Goal: Task Accomplishment & Management: Complete application form

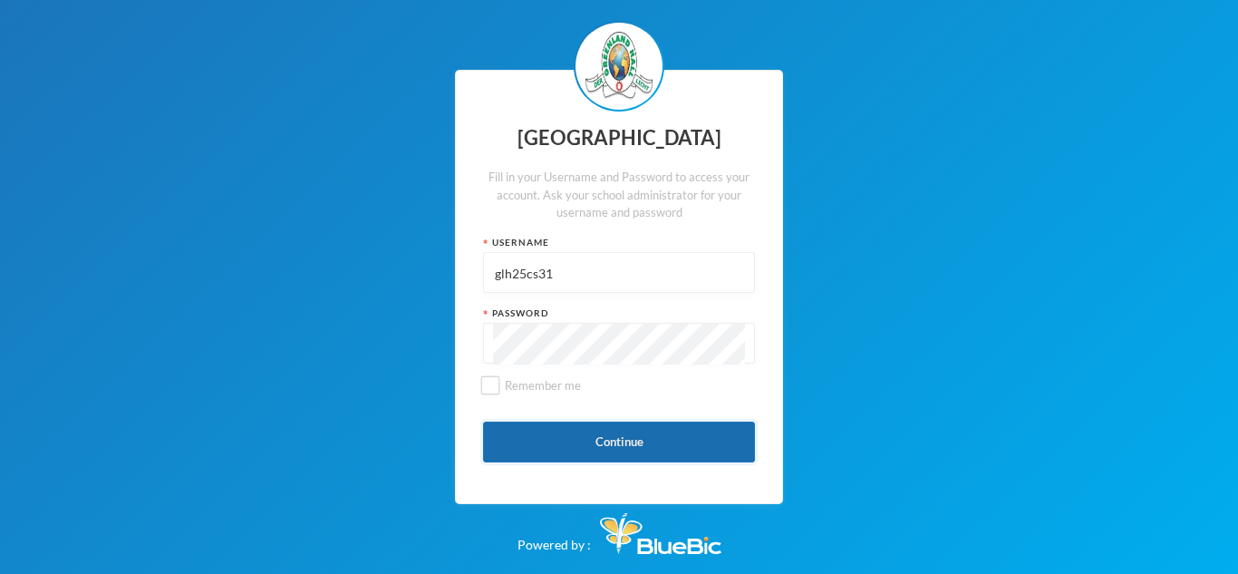
click at [675, 459] on button "Continue" at bounding box center [619, 441] width 272 height 41
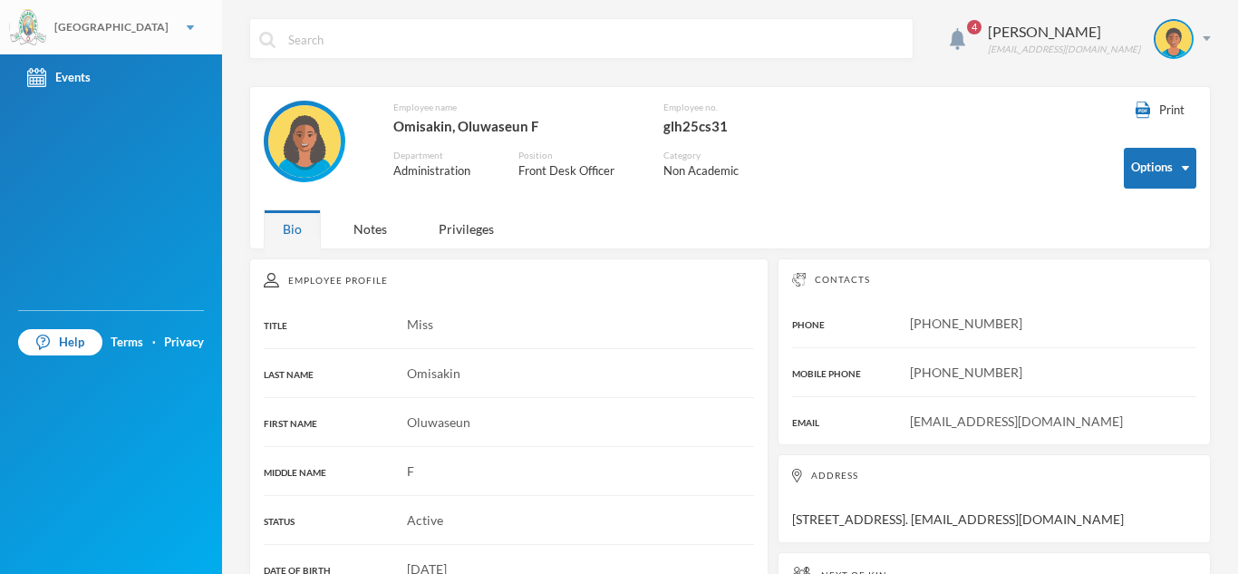
click at [146, 33] on div "[GEOGRAPHIC_DATA]" at bounding box center [111, 27] width 222 height 54
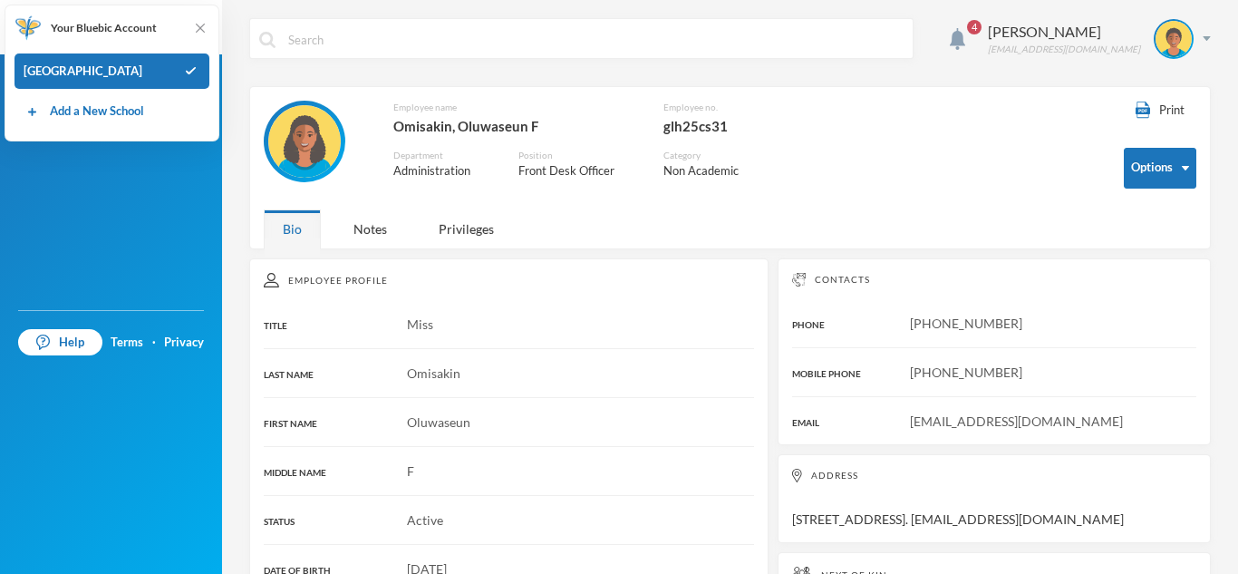
click at [343, 63] on div "4 Omisakin Oluwaseun [EMAIL_ADDRESS][DOMAIN_NAME]" at bounding box center [729, 52] width 961 height 68
click at [200, 33] on img at bounding box center [200, 28] width 18 height 18
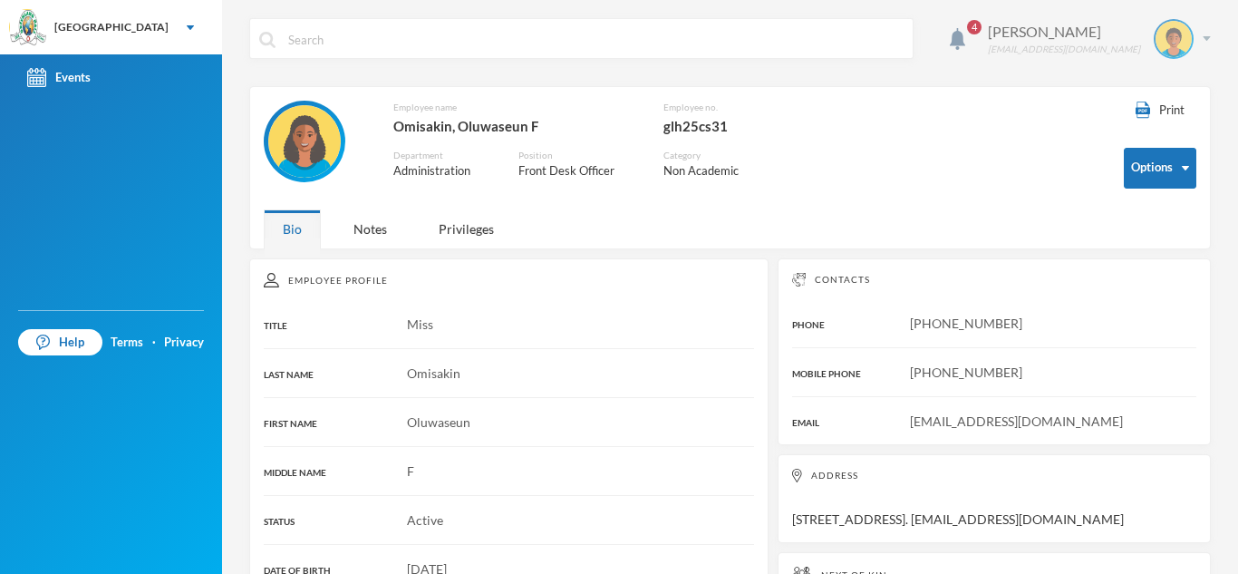
click at [1204, 32] on div "Omisakin Oluwaseun [EMAIL_ADDRESS][DOMAIN_NAME]" at bounding box center [1092, 39] width 237 height 40
click at [1169, 123] on button "Logout" at bounding box center [1161, 132] width 82 height 27
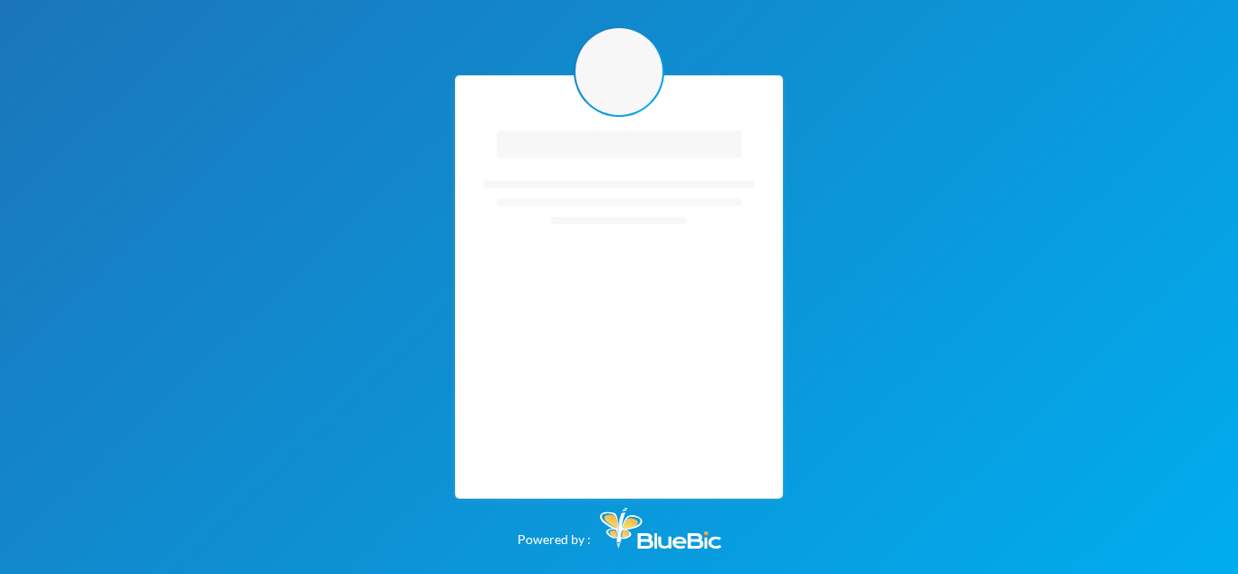
click at [574, 445] on div "Loading interface... Loading interface..." at bounding box center [619, 286] width 328 height 423
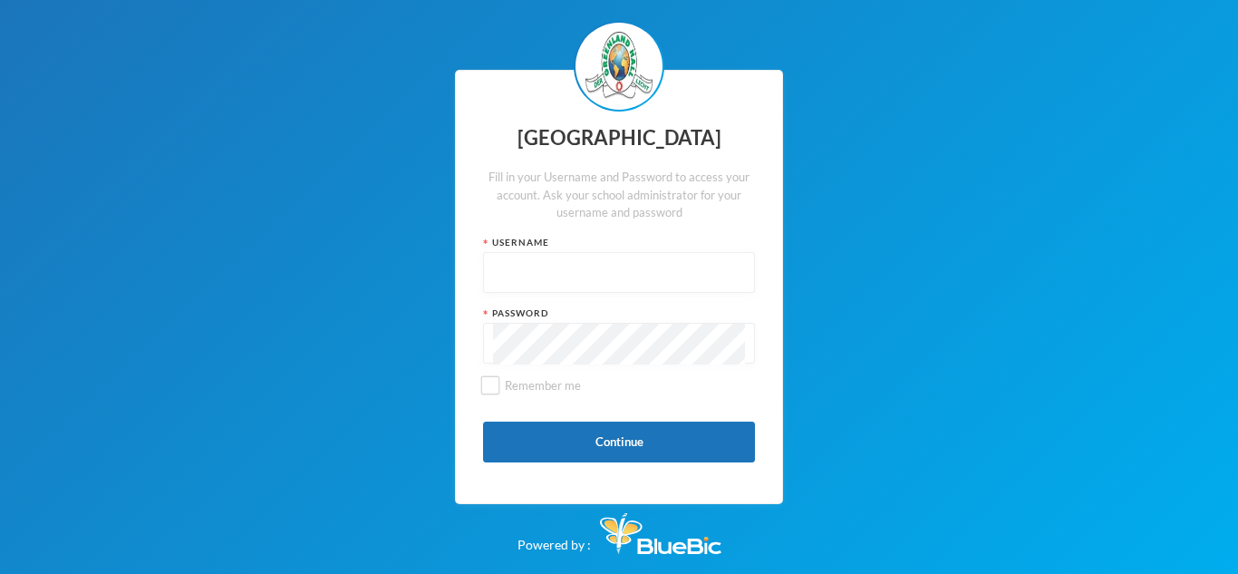
click at [614, 273] on input "text" at bounding box center [619, 273] width 252 height 41
type input "glh25cs31"
click at [594, 437] on button "Continue" at bounding box center [619, 441] width 272 height 41
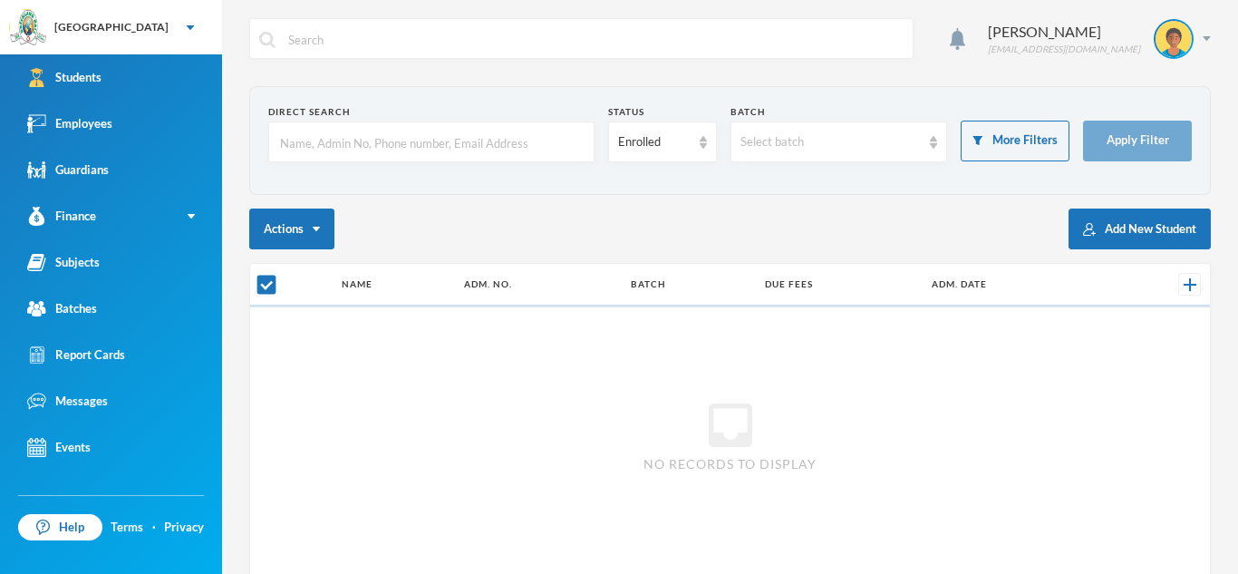
checkbox input "false"
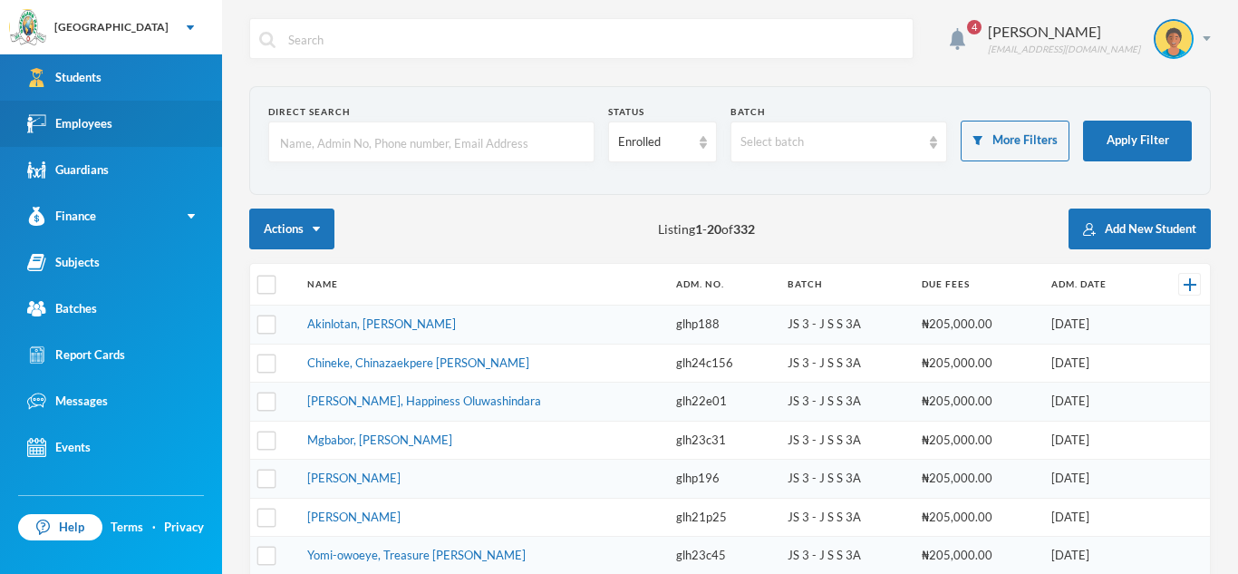
click at [136, 123] on link "Employees" at bounding box center [111, 124] width 222 height 46
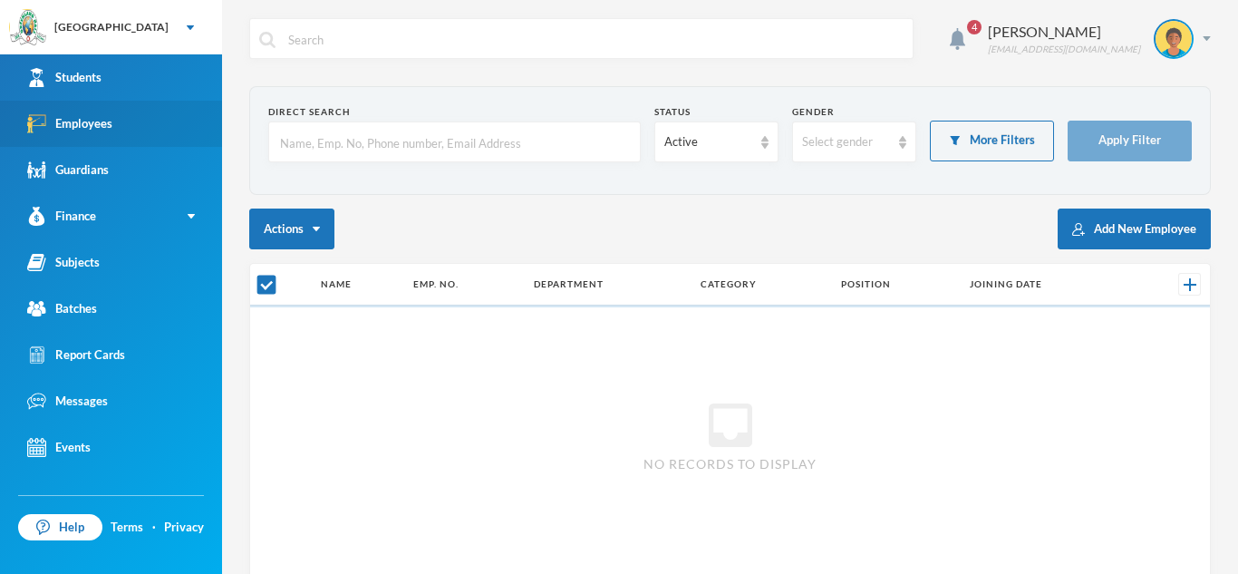
checkbox input "false"
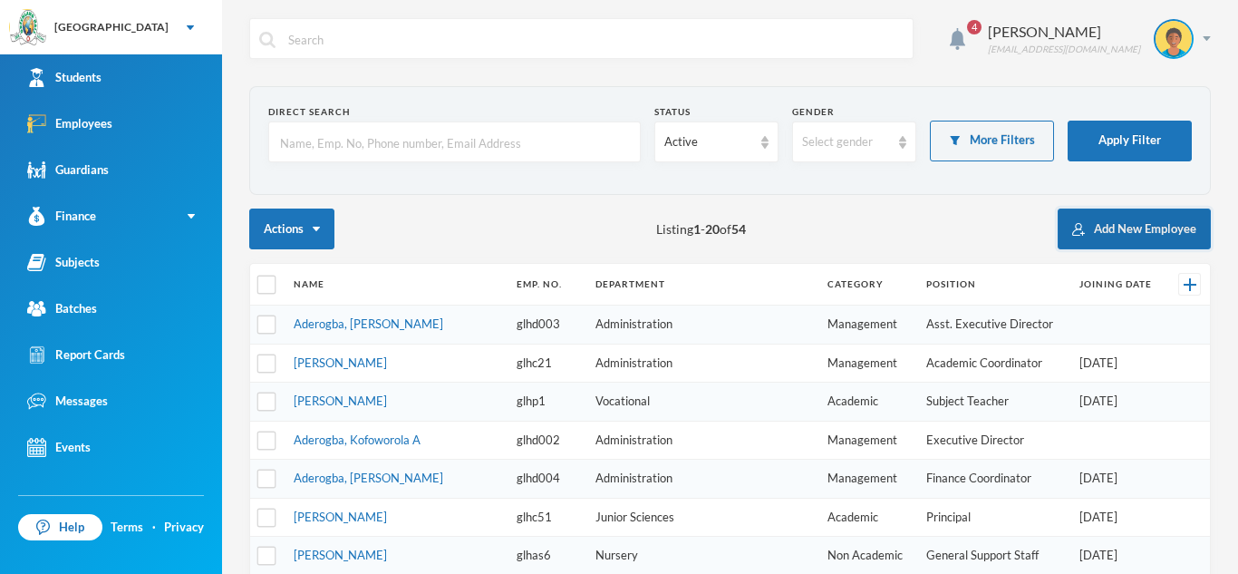
click at [1125, 226] on button "Add New Employee" at bounding box center [1134, 228] width 153 height 41
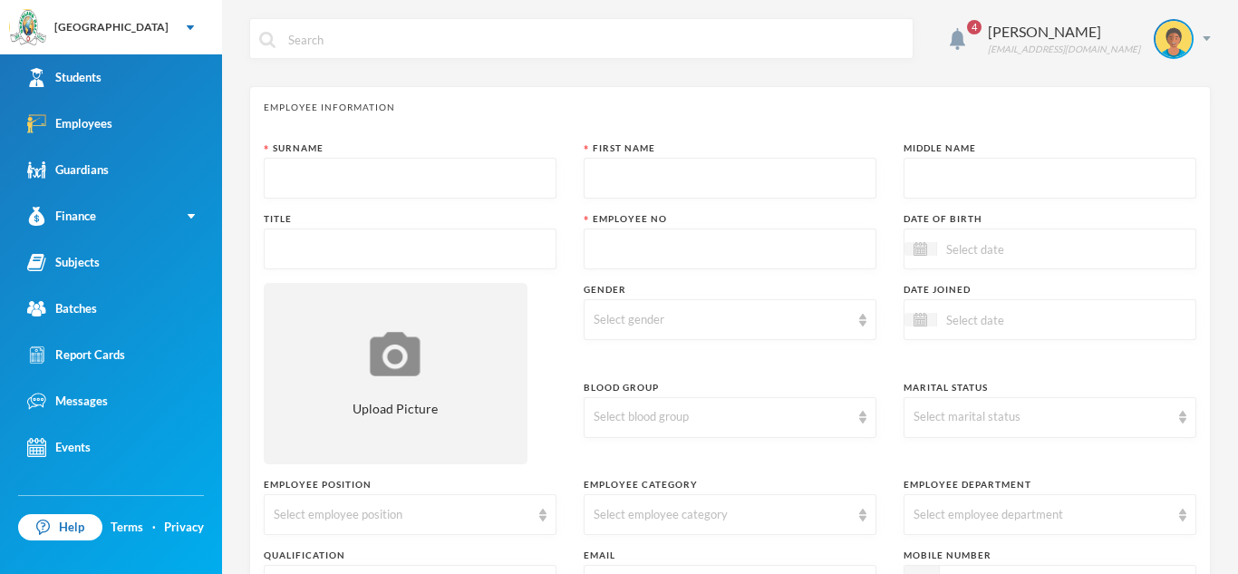
click at [290, 175] on input "text" at bounding box center [410, 179] width 273 height 41
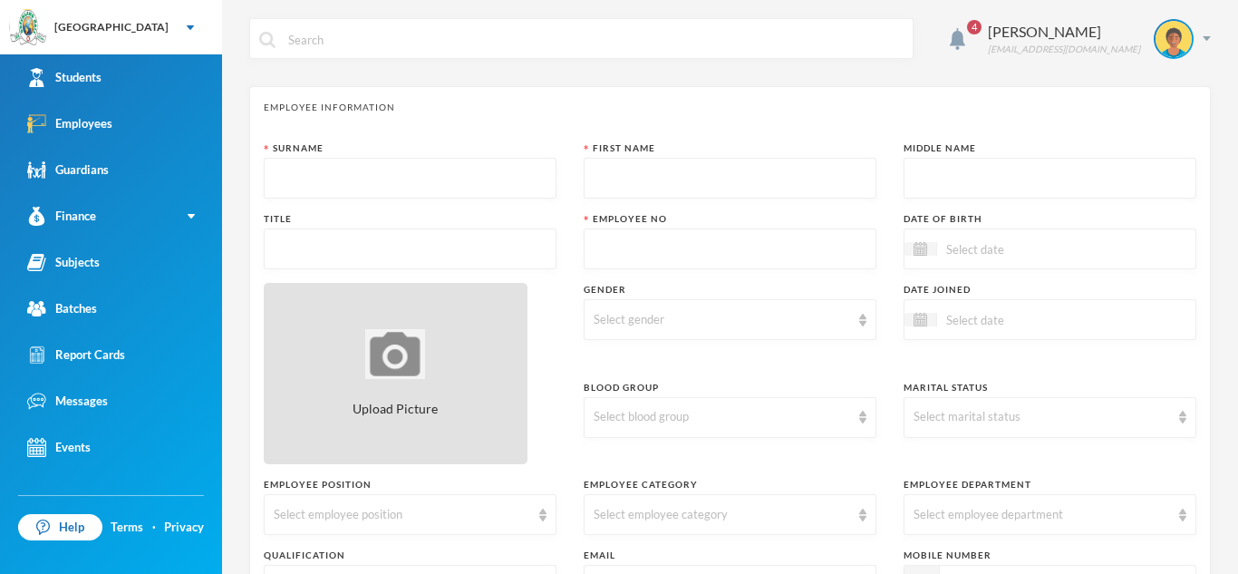
click at [472, 406] on div "Upload Picture" at bounding box center [396, 373] width 264 height 181
type input "C:\fakepath\1757590937273.jpeg"
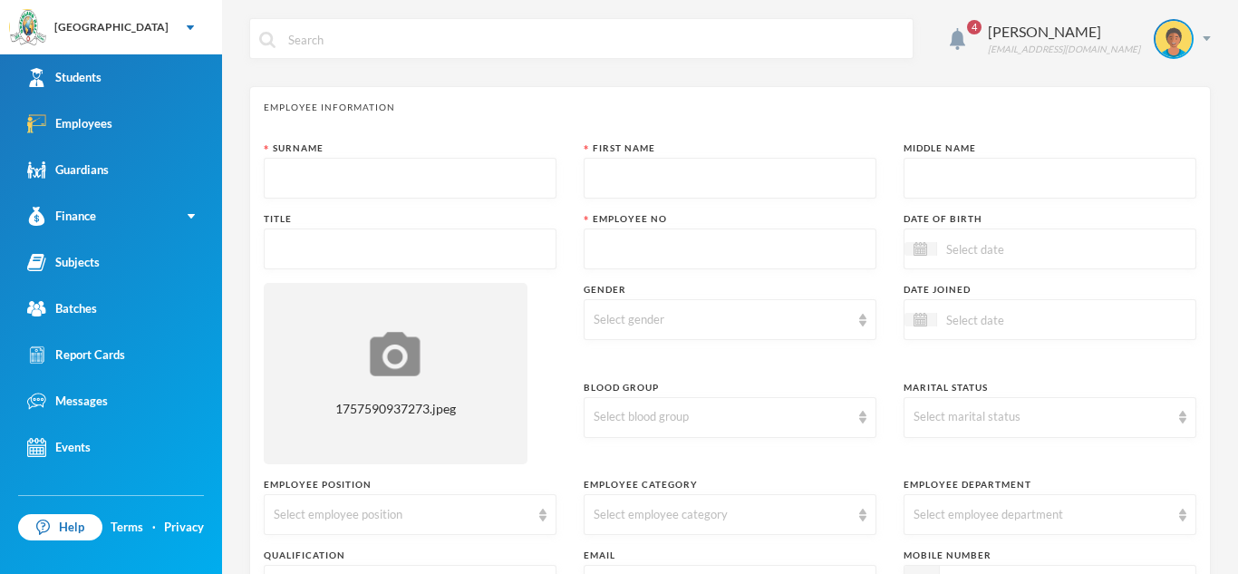
click at [439, 169] on input "text" at bounding box center [410, 179] width 273 height 41
type input "Nwajei"
click at [691, 184] on input "text" at bounding box center [730, 179] width 273 height 41
type input "r"
type input "Ruth"
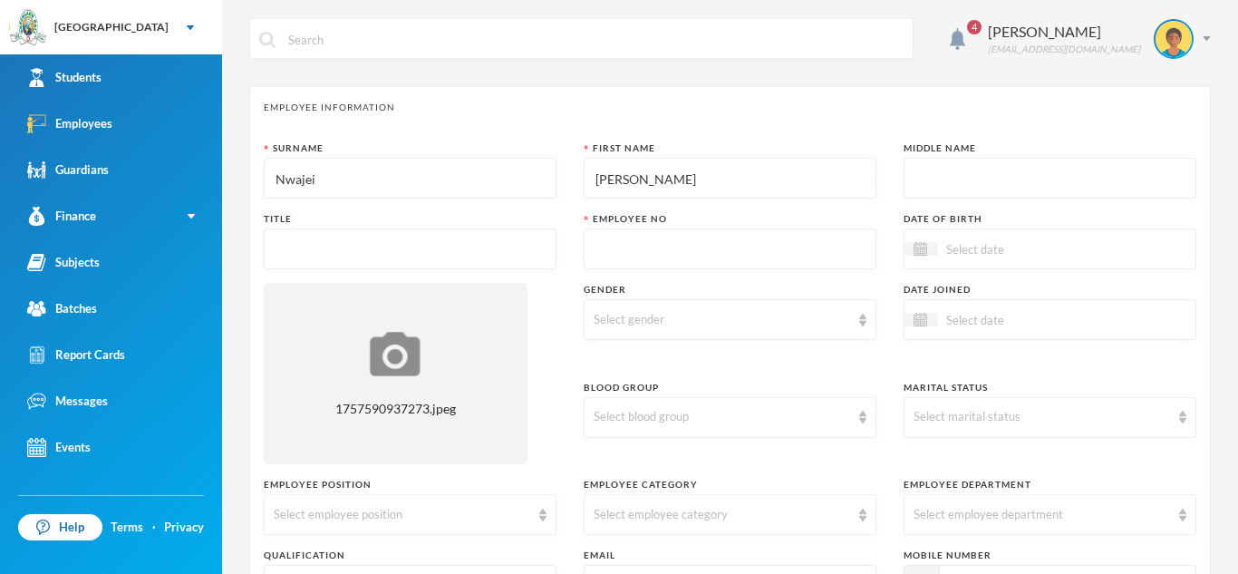
click at [1137, 189] on input "text" at bounding box center [1049, 179] width 273 height 41
type input "J"
click at [934, 185] on input "Jenifer" at bounding box center [1049, 179] width 273 height 41
click at [926, 179] on input "Jenifer" at bounding box center [1049, 179] width 273 height 41
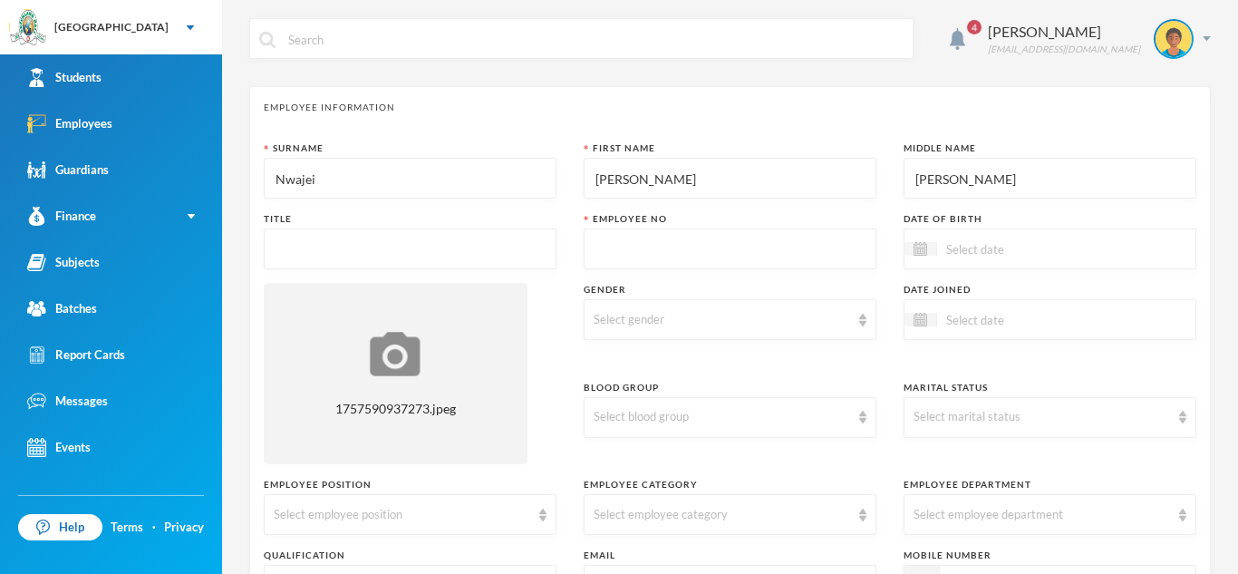
type input "Jennifer"
click at [275, 241] on input "text" at bounding box center [410, 249] width 273 height 41
type input "Miss"
click at [859, 315] on img at bounding box center [862, 320] width 7 height 13
click at [855, 404] on li "[DEMOGRAPHIC_DATA]" at bounding box center [730, 390] width 293 height 29
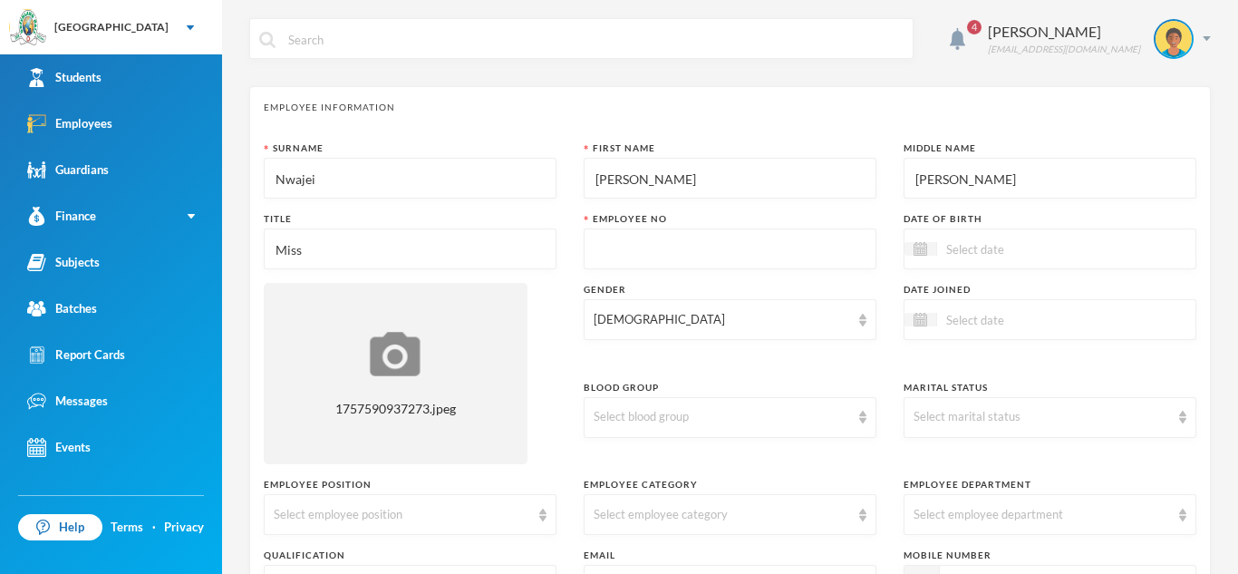
click at [1080, 244] on input at bounding box center [1013, 248] width 152 height 21
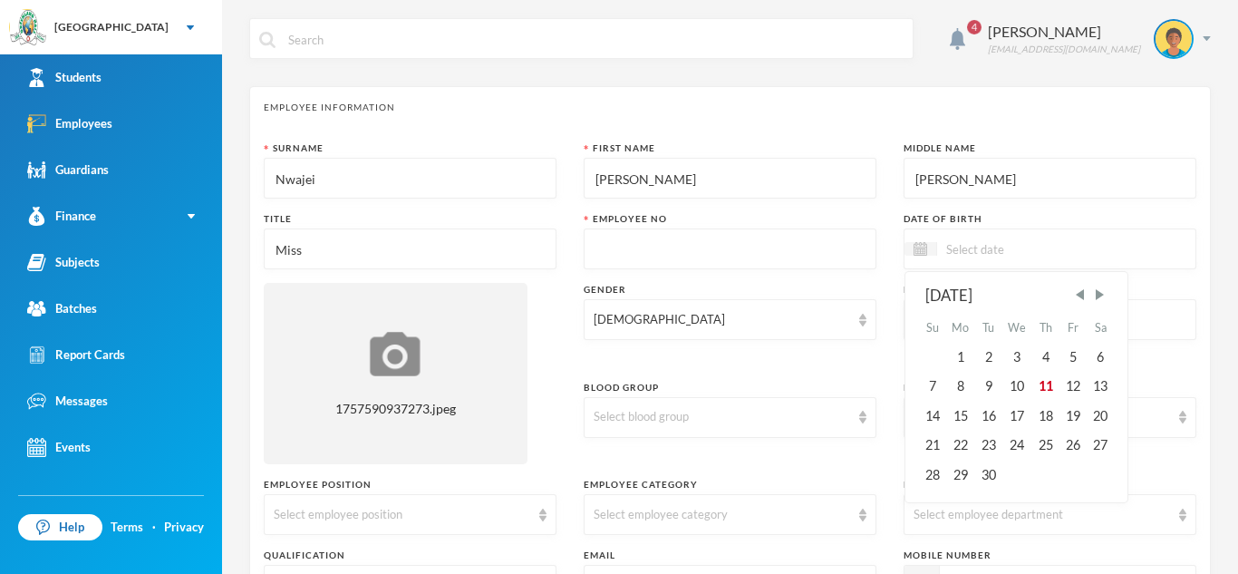
click at [1028, 303] on div "September 2025" at bounding box center [1016, 296] width 183 height 23
click at [1080, 290] on span "Previous Month" at bounding box center [1080, 294] width 16 height 16
click at [985, 301] on div "August 2025" at bounding box center [1016, 296] width 183 height 23
click at [979, 290] on div "August 2025" at bounding box center [1016, 296] width 183 height 23
click at [962, 291] on div "August 2025" at bounding box center [1016, 296] width 183 height 23
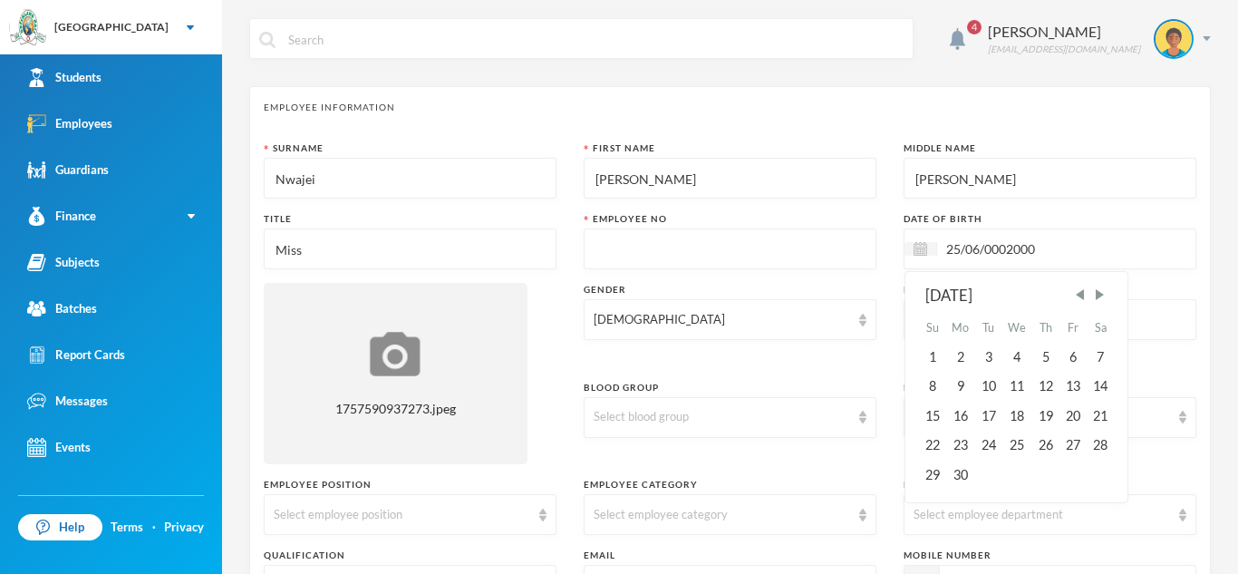
type input "25/06/0002000"
click at [897, 396] on div "Surname Nwajei First Name Ruth Middle Name Jennifer Title Miss Employee No Date…" at bounding box center [730, 512] width 932 height 743
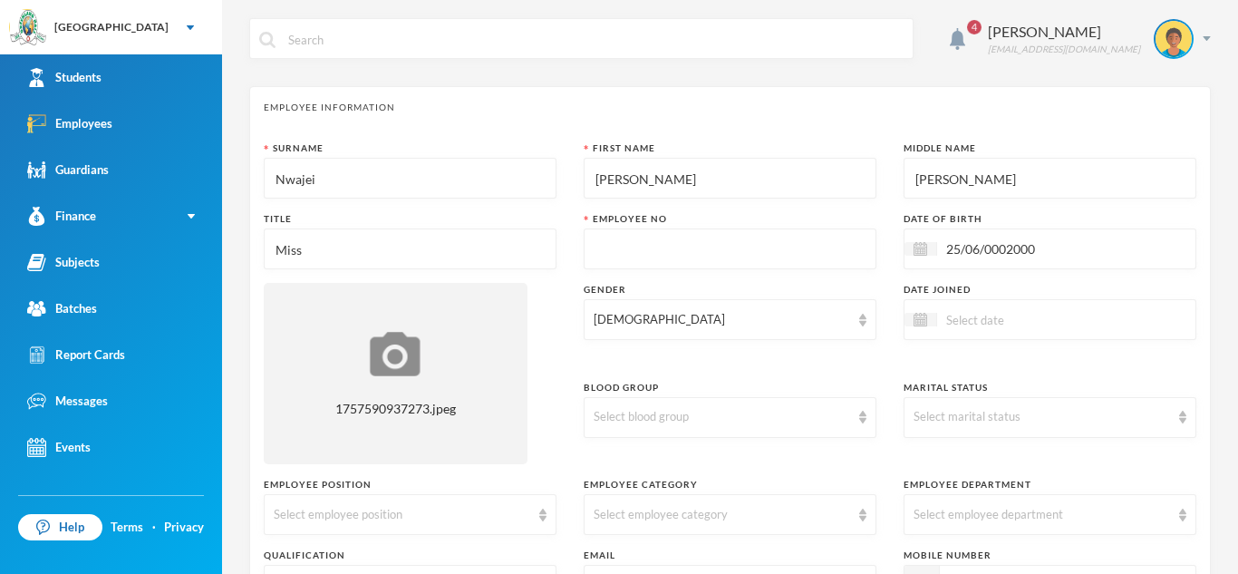
click at [1080, 332] on div at bounding box center [1049, 319] width 293 height 41
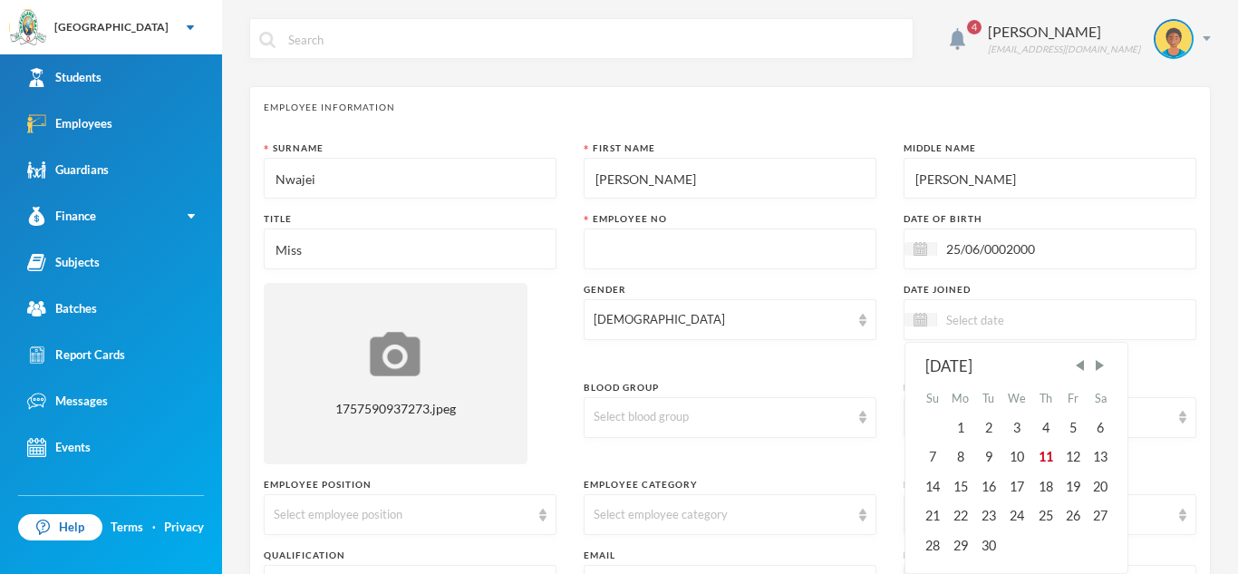
click at [1017, 330] on div "September 2025 Su Mo Tu We Th Fr Sa 1 2 3 4 5 6 7 8 9 10 11 12 13 14 15 16 17 1…" at bounding box center [1049, 319] width 293 height 41
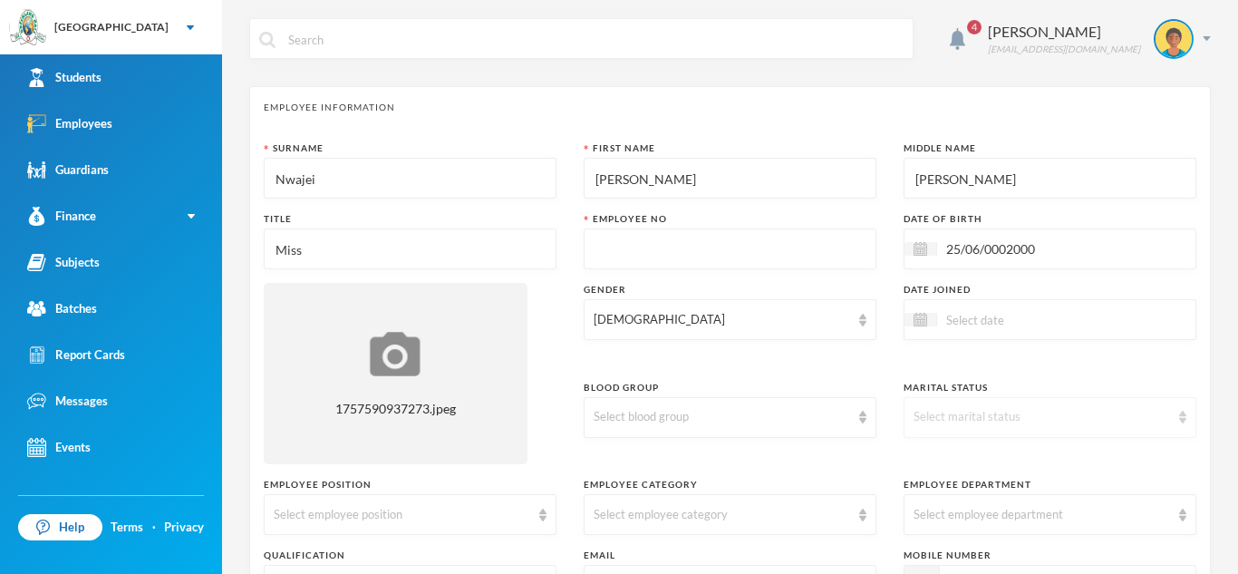
click at [995, 416] on div "Select marital status" at bounding box center [1041, 417] width 256 height 18
click at [996, 450] on li "Single" at bounding box center [1049, 458] width 293 height 29
click at [958, 311] on input at bounding box center [1013, 319] width 152 height 21
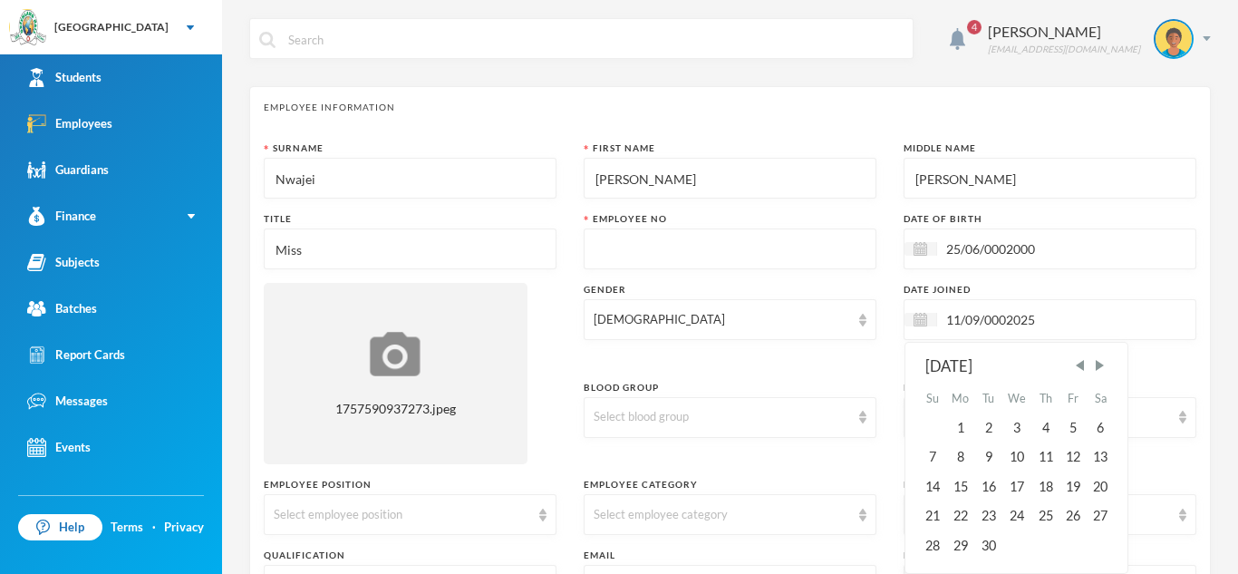
type input "11/09/0002025"
click at [615, 256] on input "text" at bounding box center [730, 249] width 273 height 41
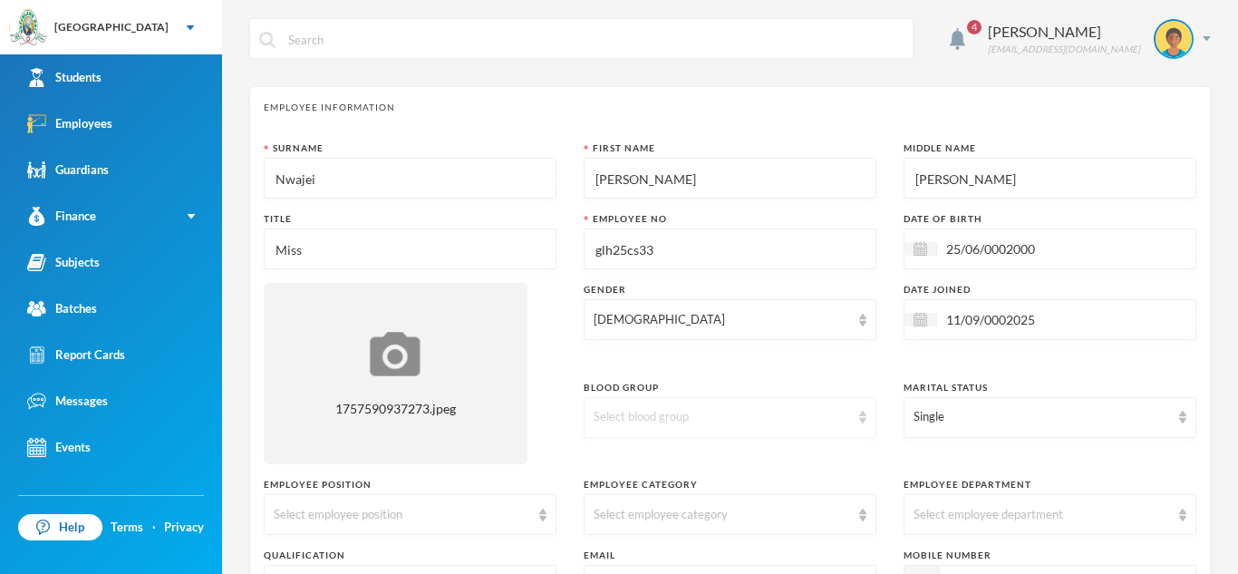
type input "glh25cs33"
click at [864, 417] on img at bounding box center [862, 417] width 7 height 13
click at [652, 342] on li "O+" at bounding box center [730, 345] width 293 height 29
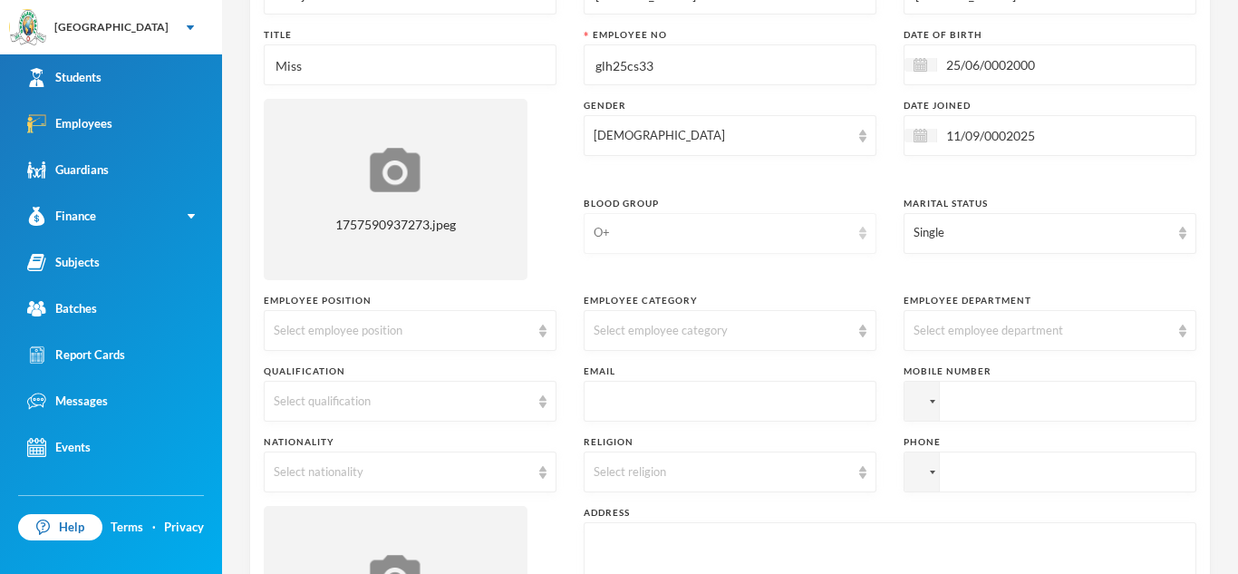
scroll to position [194, 0]
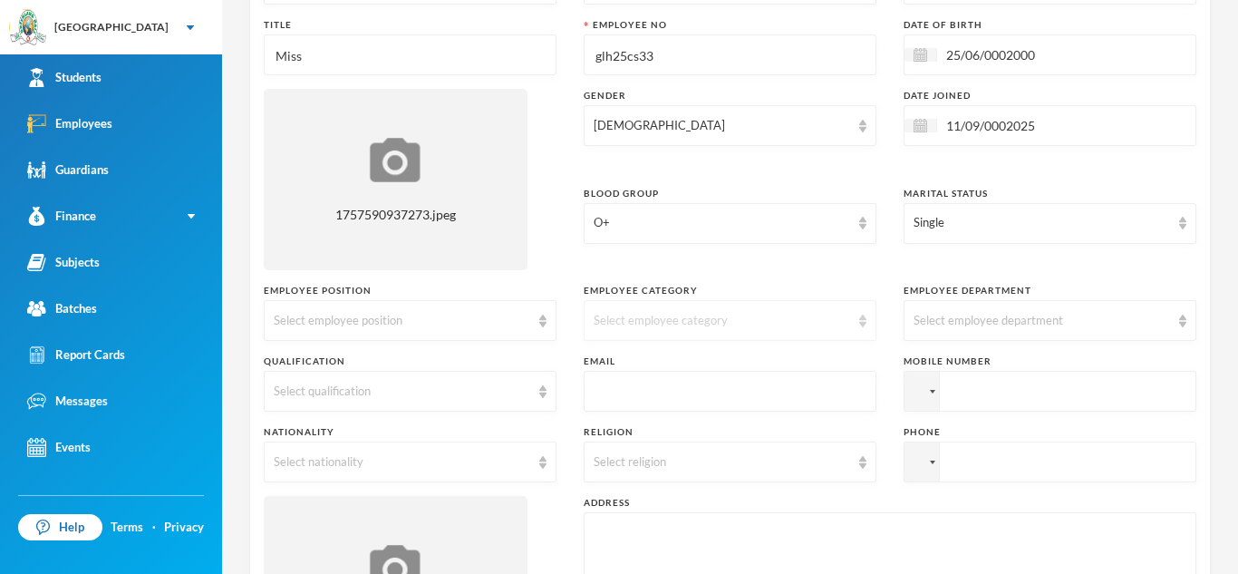
click at [863, 328] on div "Select employee category" at bounding box center [730, 320] width 293 height 41
click at [853, 458] on li "Academic" at bounding box center [730, 449] width 293 height 29
click at [850, 462] on div "Select religion" at bounding box center [730, 461] width 293 height 41
click at [850, 507] on li "[DEMOGRAPHIC_DATA]" at bounding box center [730, 503] width 293 height 29
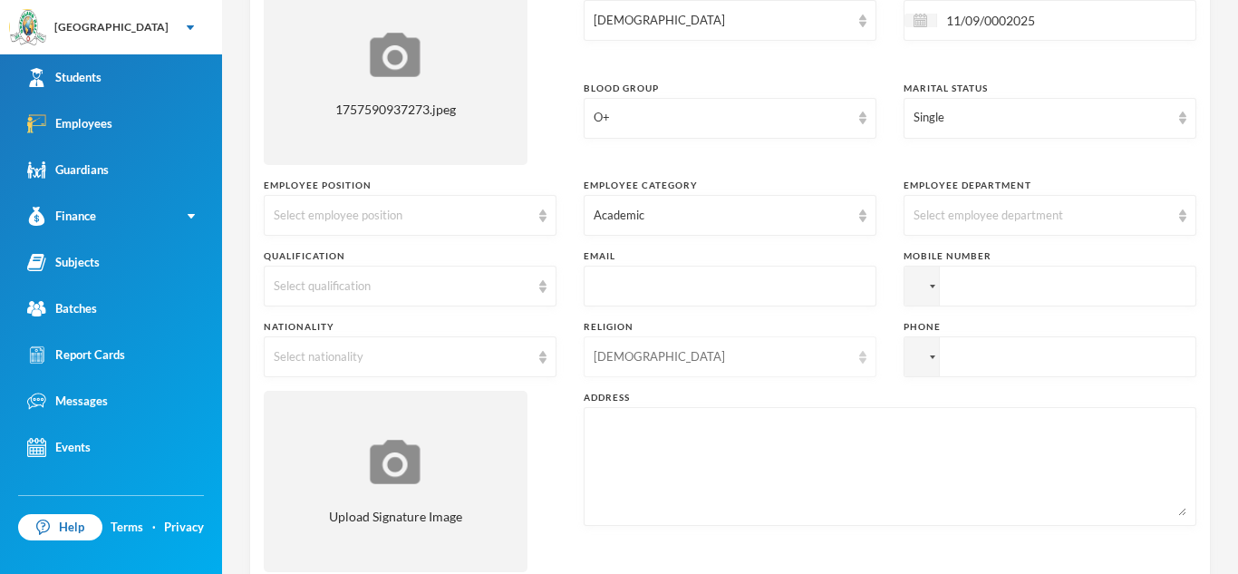
scroll to position [300, 0]
click at [729, 416] on textarea at bounding box center [890, 465] width 593 height 99
click at [724, 420] on textarea at bounding box center [890, 465] width 593 height 99
click at [696, 297] on input "text" at bounding box center [730, 286] width 273 height 41
click at [423, 206] on div "Select employee position" at bounding box center [402, 215] width 256 height 18
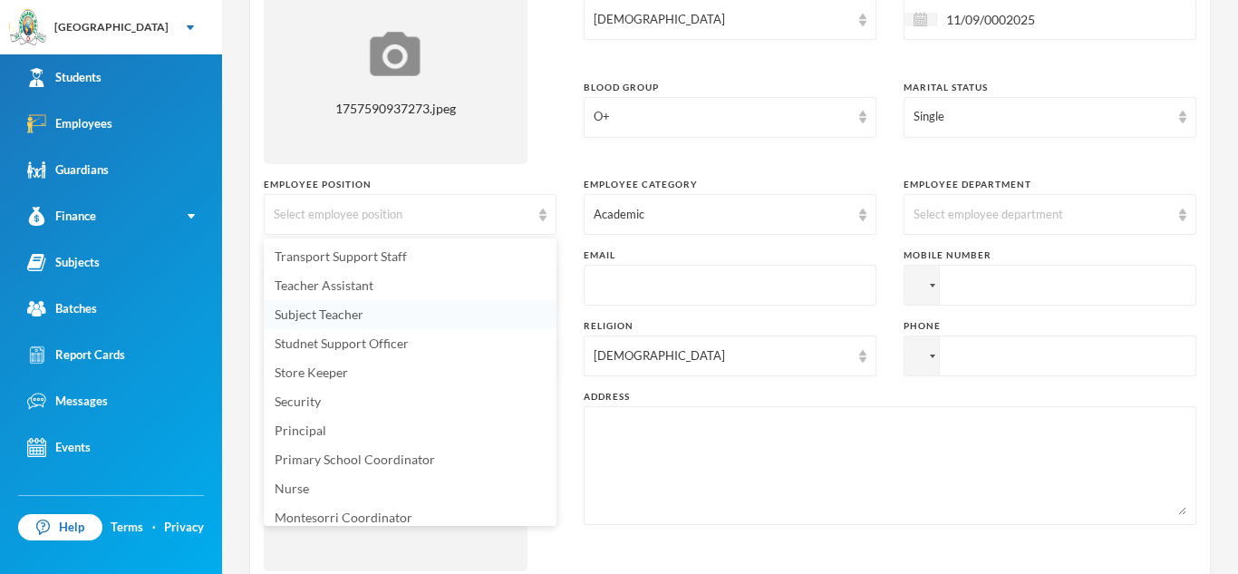
click at [410, 314] on li "Subject Teacher" at bounding box center [410, 314] width 293 height 29
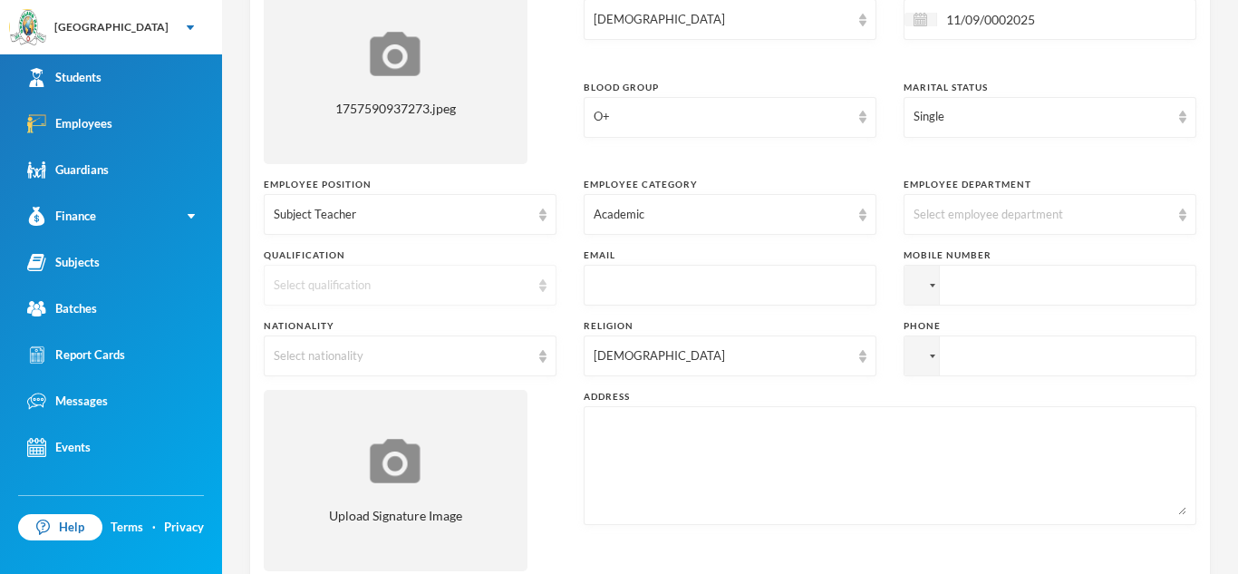
click at [549, 279] on div "Select qualification" at bounding box center [410, 285] width 293 height 41
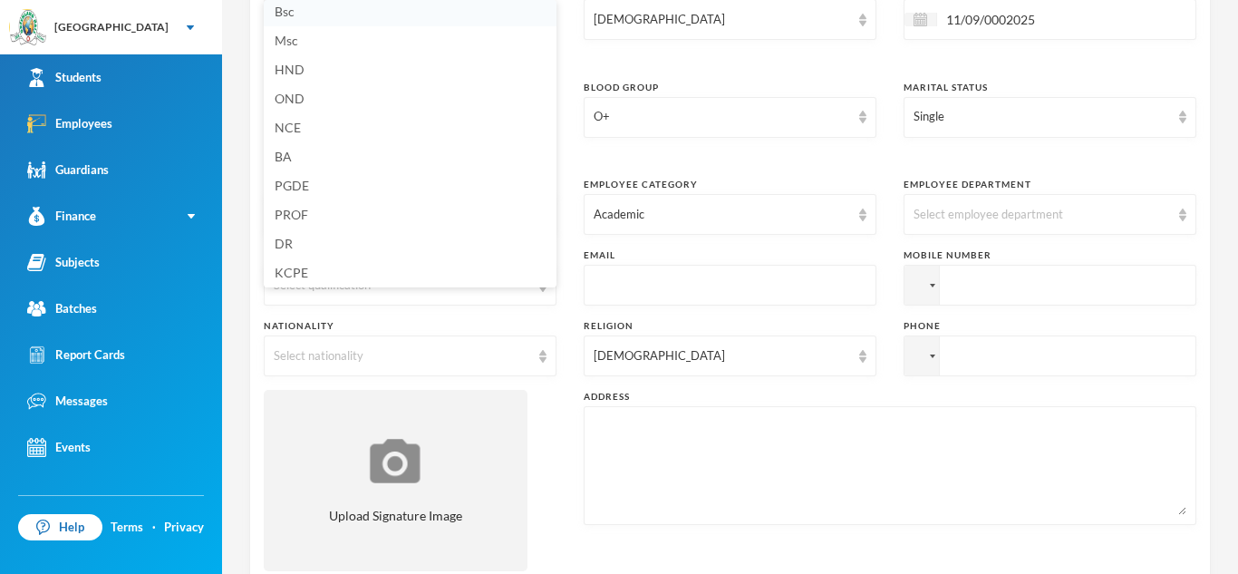
scroll to position [4, 0]
click at [435, 158] on li "BA" at bounding box center [410, 159] width 293 height 29
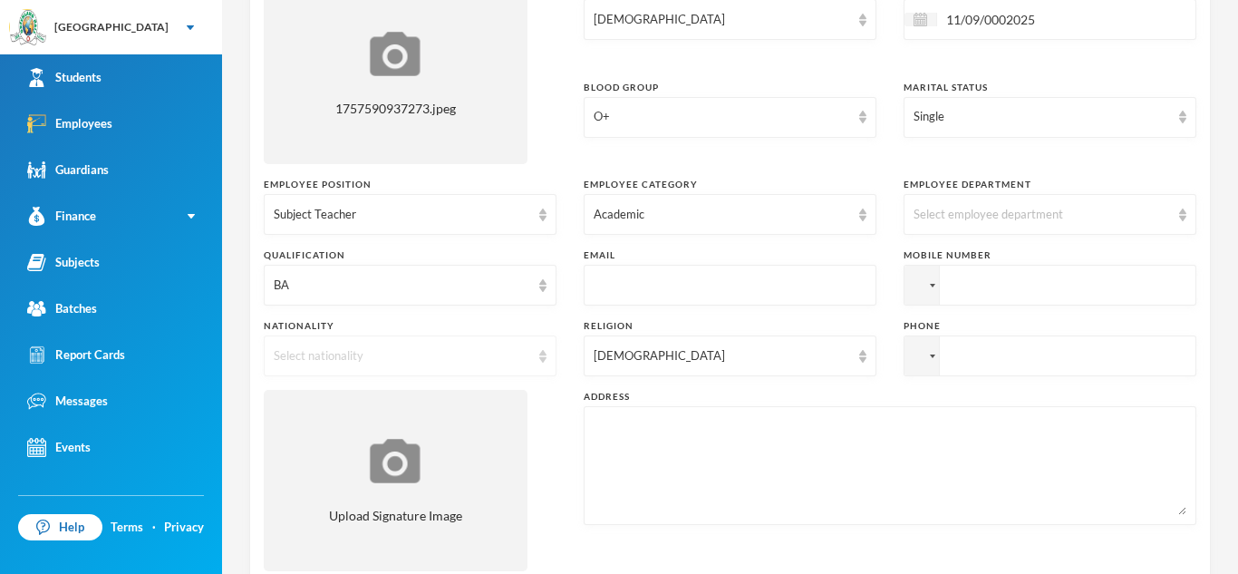
click at [539, 346] on div "Select nationality" at bounding box center [410, 355] width 293 height 41
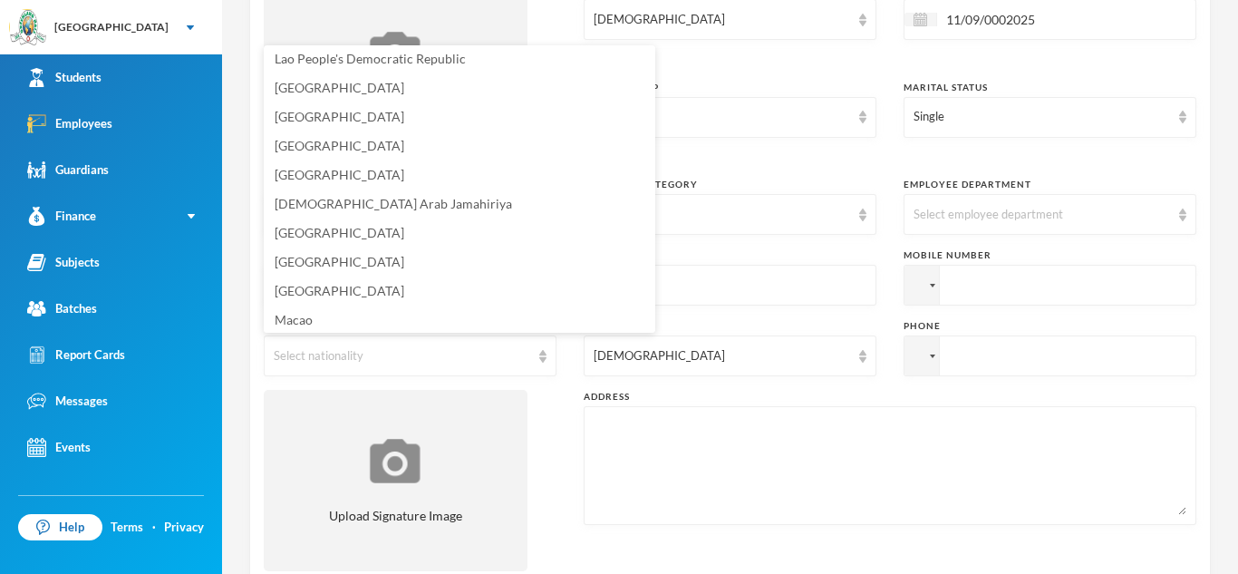
scroll to position [3461, 0]
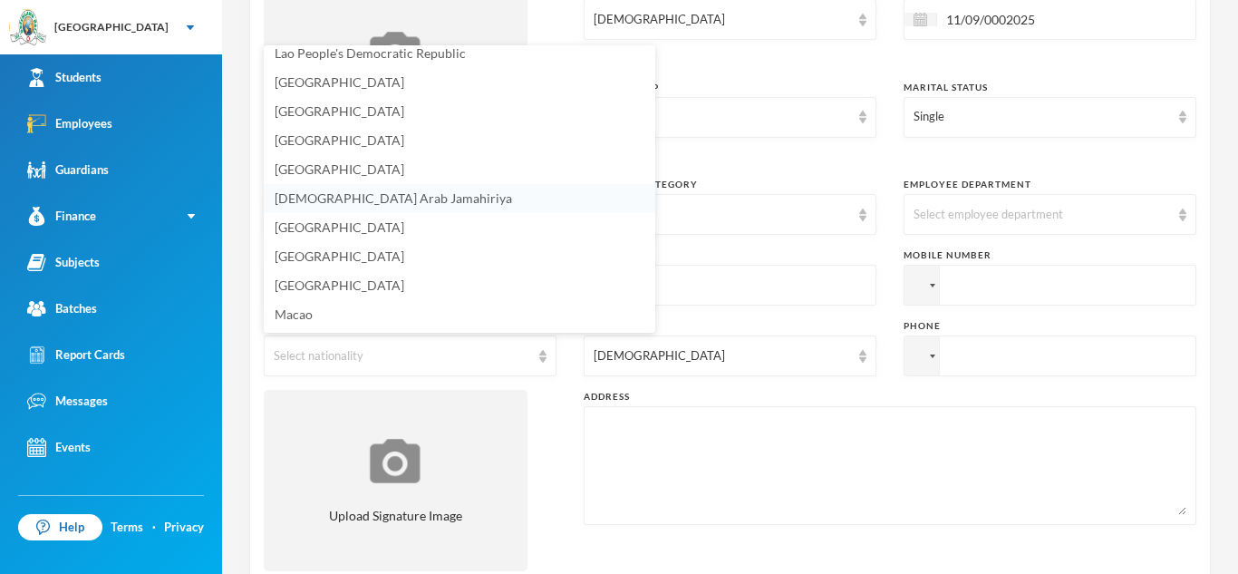
click at [555, 190] on li "Libyan Arab Jamahiriya" at bounding box center [459, 198] width 391 height 29
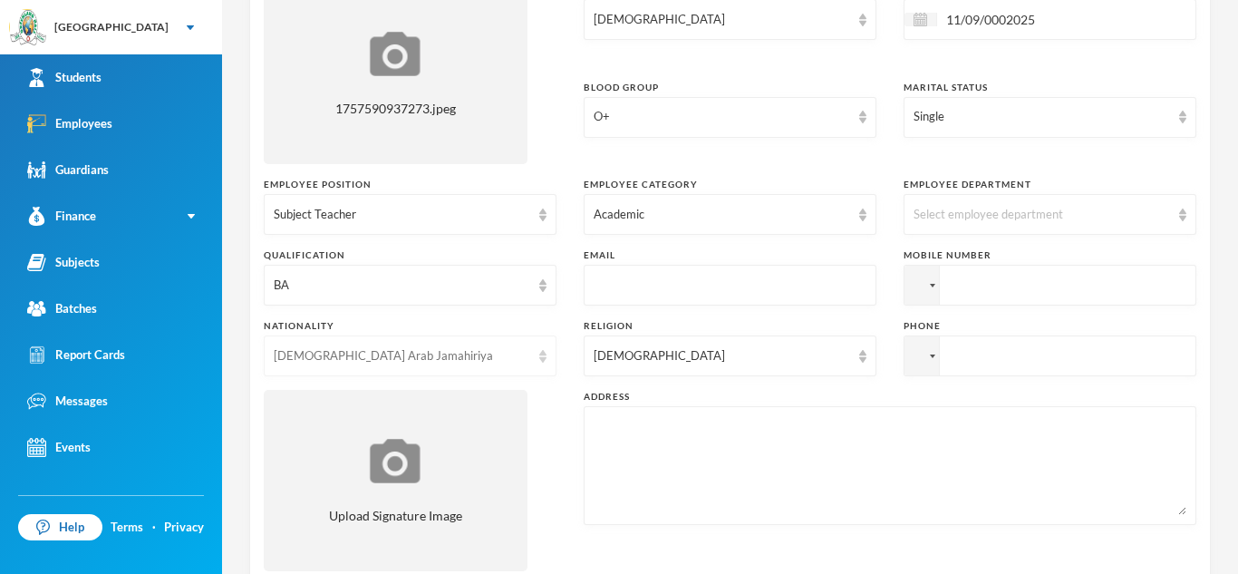
click at [546, 348] on div "Libyan Arab Jamahiriya" at bounding box center [410, 355] width 293 height 41
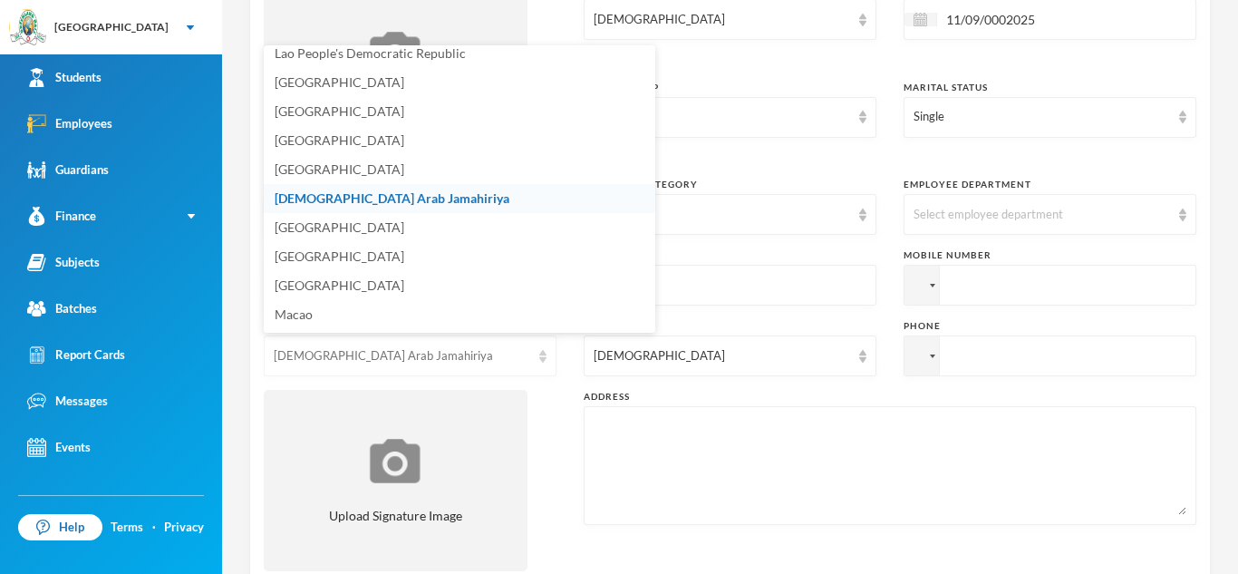
click at [546, 362] on div "Libyan Arab Jamahiriya" at bounding box center [410, 355] width 293 height 41
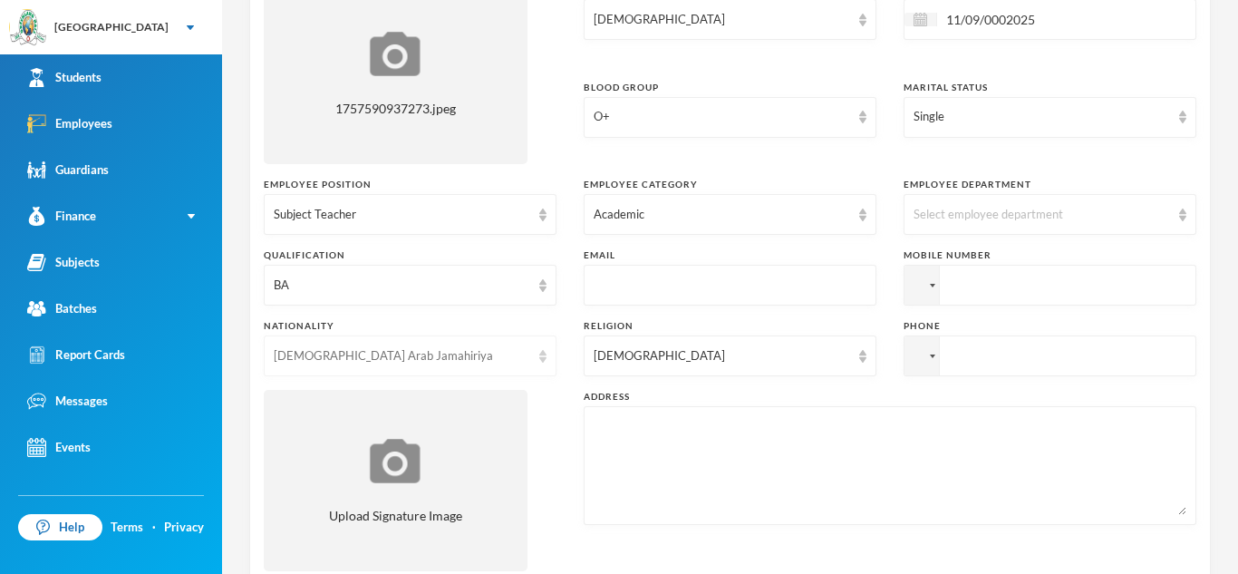
click at [535, 354] on div "Libyan Arab Jamahiriya" at bounding box center [410, 355] width 293 height 41
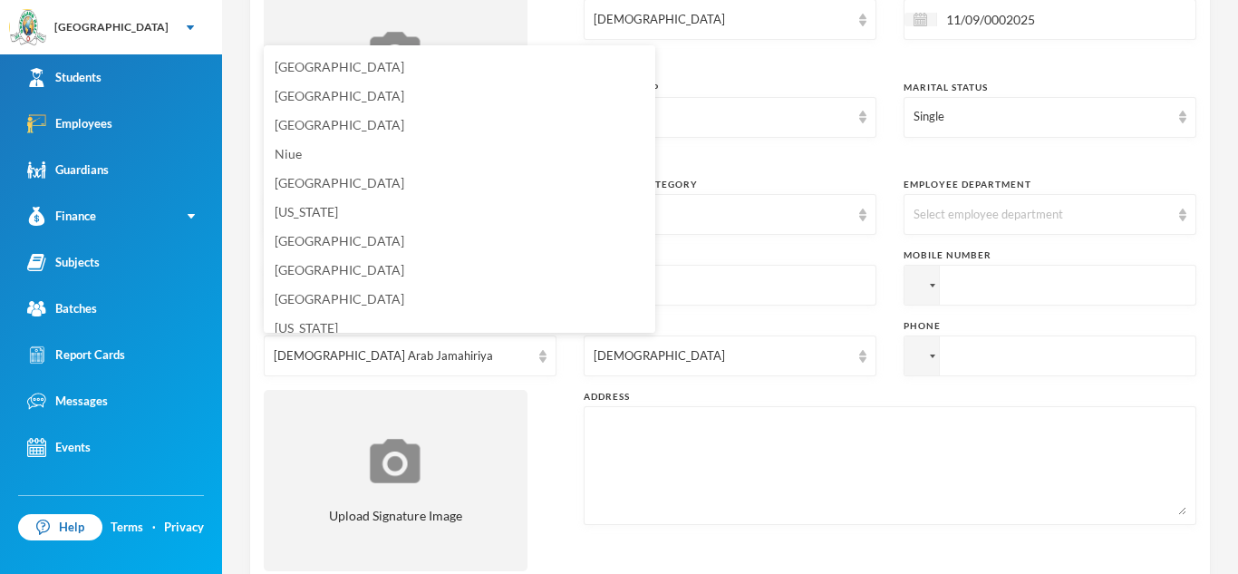
scroll to position [4531, 0]
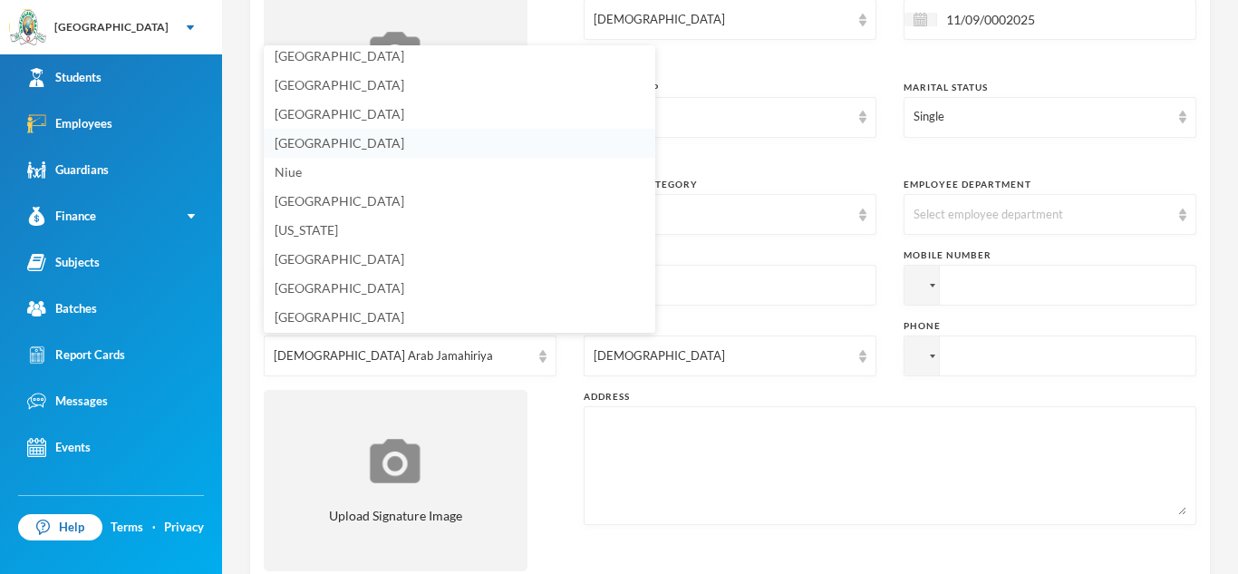
click at [386, 156] on li "Nigeria" at bounding box center [459, 143] width 391 height 29
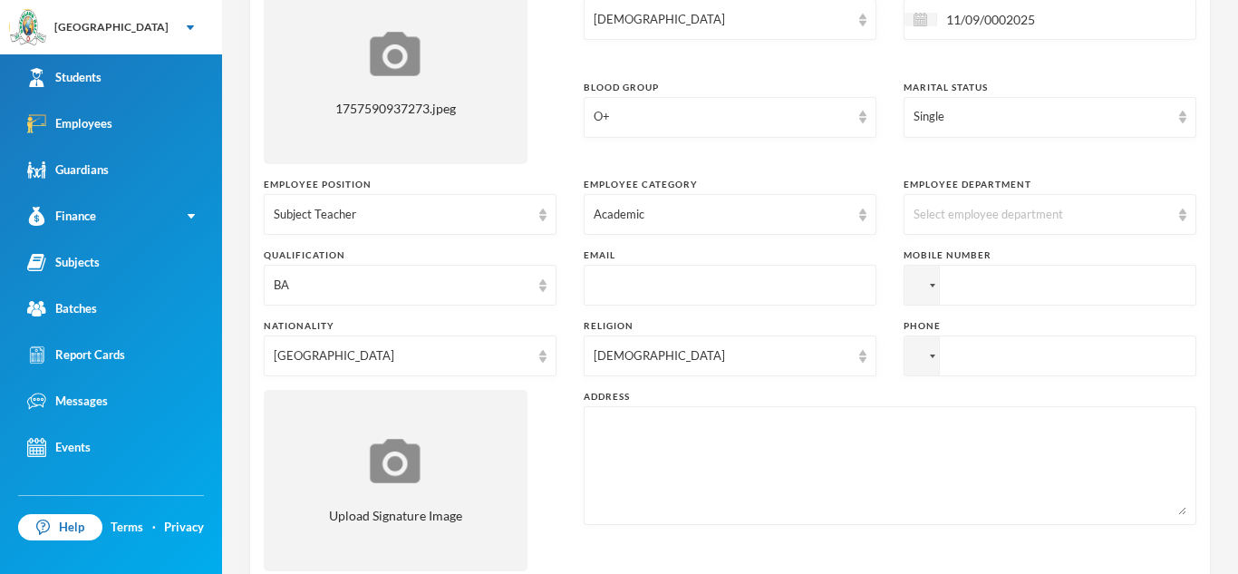
click at [588, 281] on div at bounding box center [730, 285] width 293 height 41
click at [607, 285] on input "text" at bounding box center [730, 286] width 273 height 41
click at [657, 424] on textarea at bounding box center [890, 465] width 593 height 99
click at [1184, 211] on img at bounding box center [1182, 214] width 7 height 13
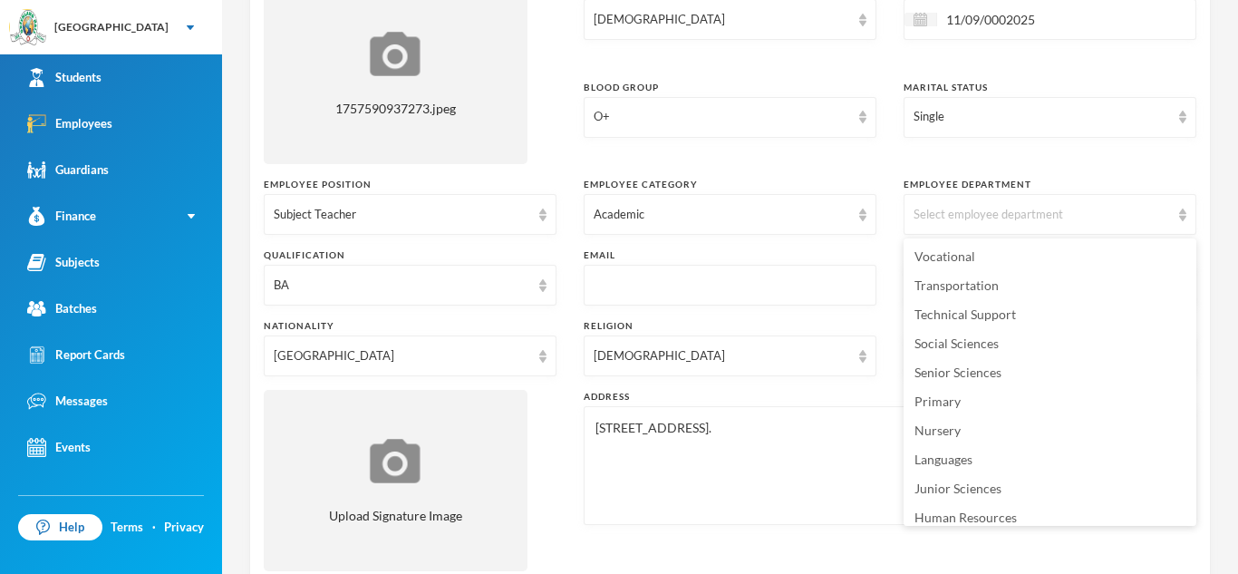
click at [817, 443] on textarea "4,Ambassadors street, ogun state." at bounding box center [890, 465] width 593 height 99
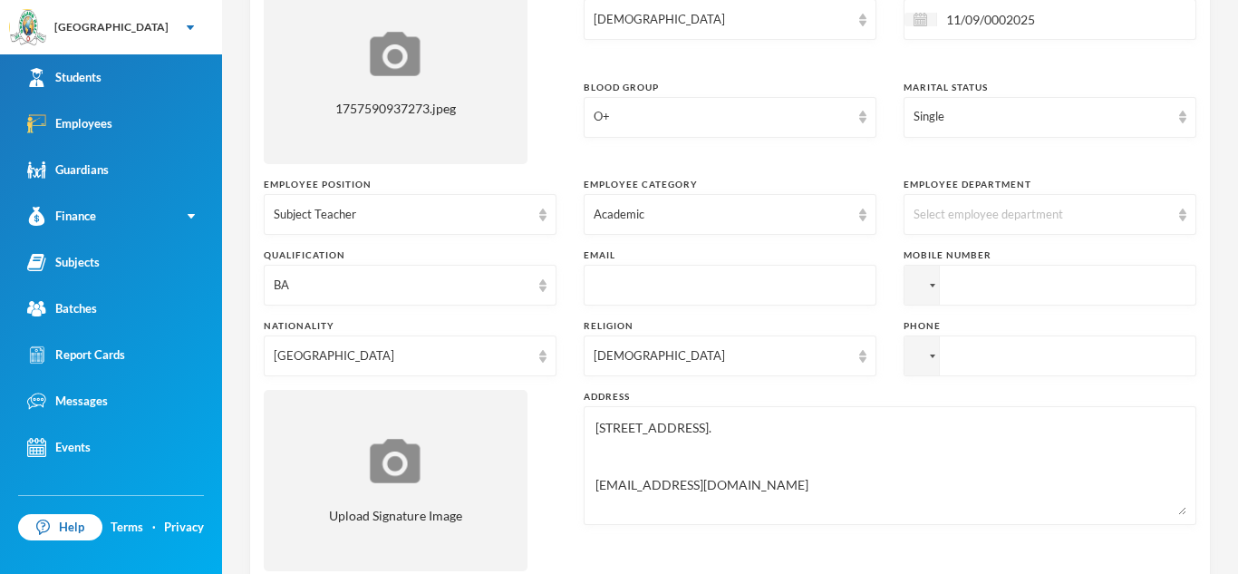
click at [857, 501] on textarea "4,Ambassadors street, ogun state. ruthjennifernwajei@gmail.com" at bounding box center [890, 465] width 593 height 99
click at [799, 491] on textarea "4,Ambassadors street, ogun state. ruthjennifernwajei@gmail.com" at bounding box center [890, 465] width 593 height 99
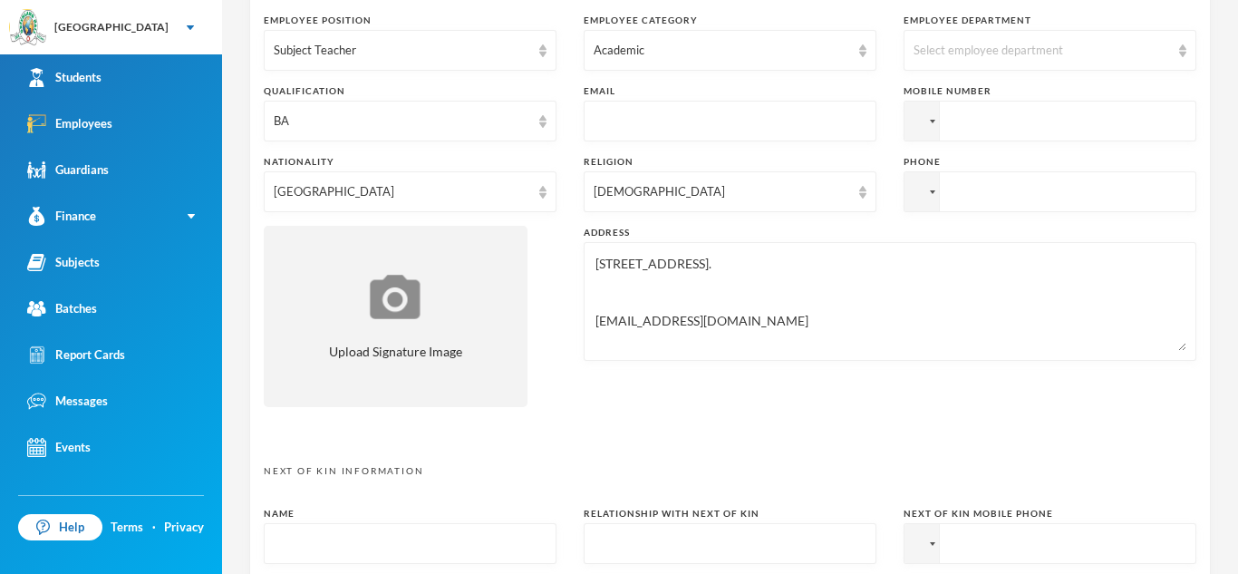
scroll to position [465, 0]
type textarea "4,Ambassadors street, ogun state. ruthjennifernwajei@gmail.com"
click at [1108, 124] on input "tel" at bounding box center [1049, 120] width 293 height 41
type input "+2348088151538"
click at [1022, 193] on input "tel" at bounding box center [1049, 190] width 293 height 41
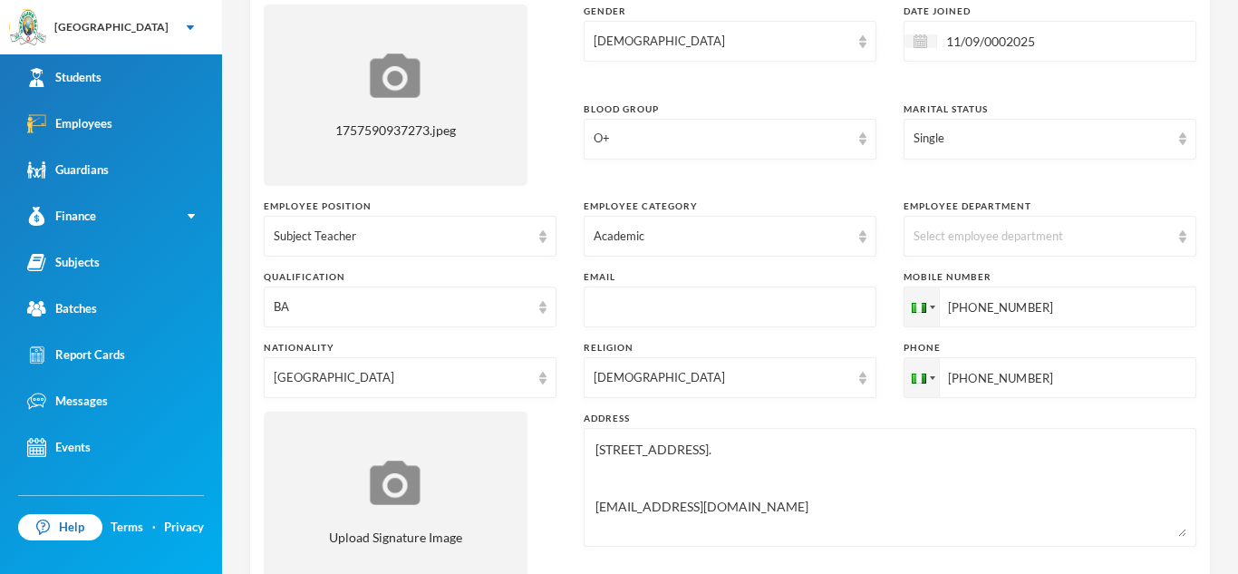
scroll to position [270, 0]
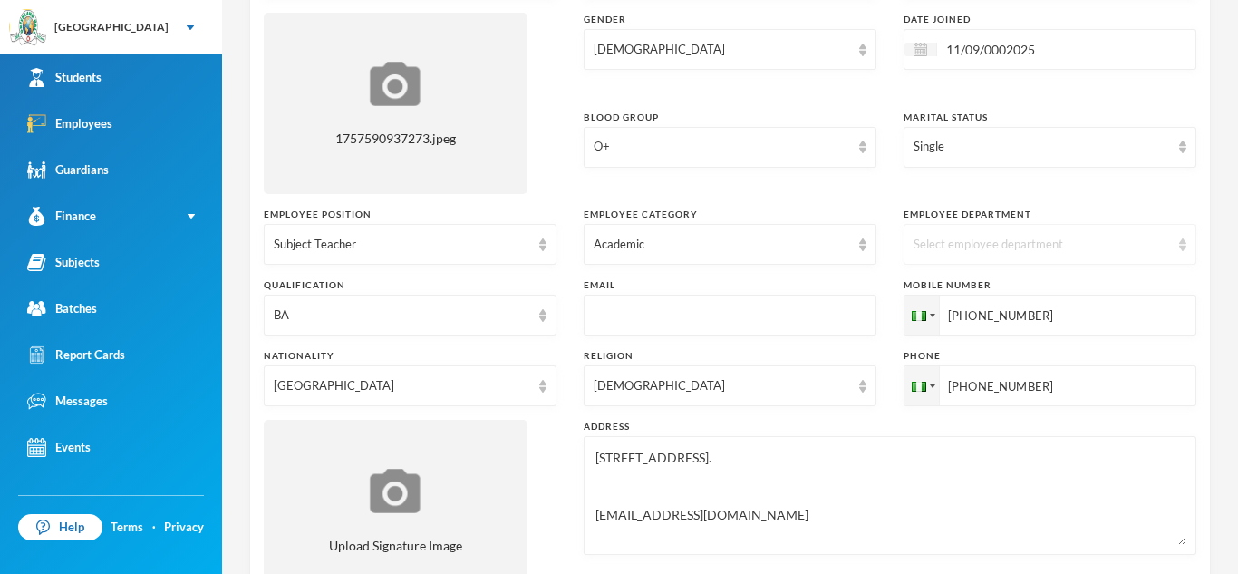
type input "+2347044852058"
click at [1180, 250] on div "Select employee department" at bounding box center [1049, 244] width 293 height 41
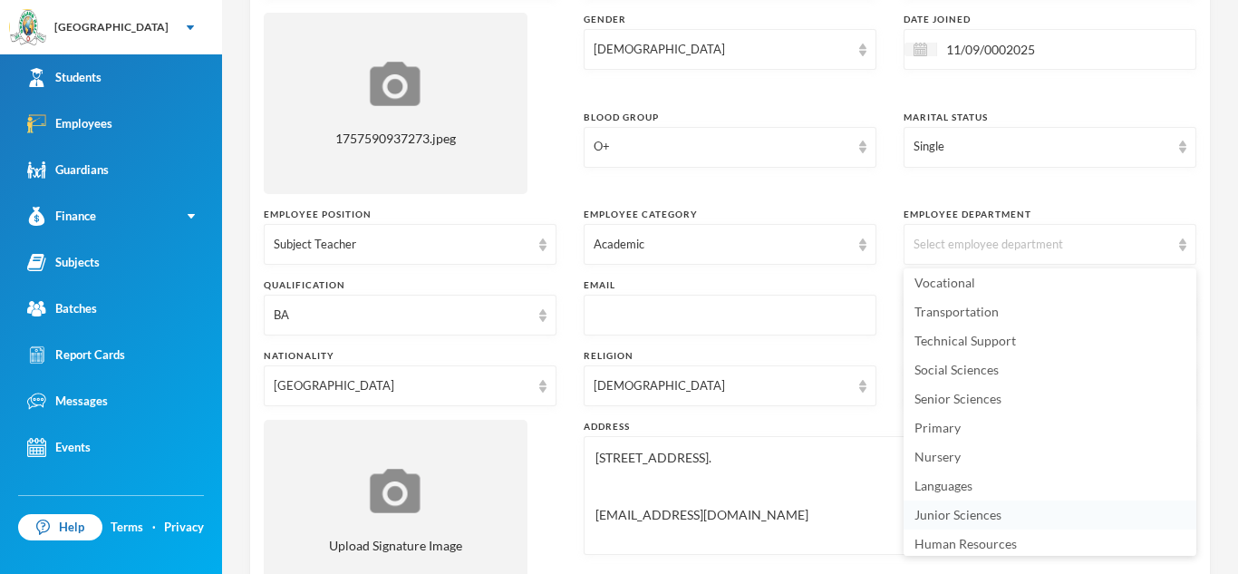
scroll to position [0, 0]
click at [1058, 485] on li "Languages" at bounding box center [1049, 489] width 293 height 29
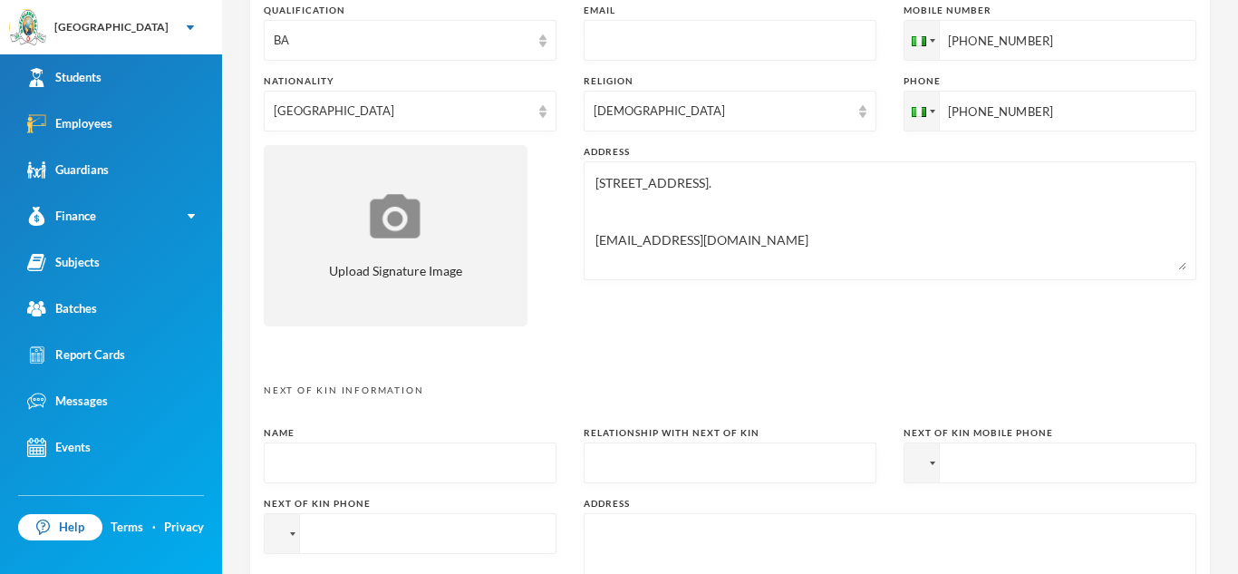
scroll to position [560, 0]
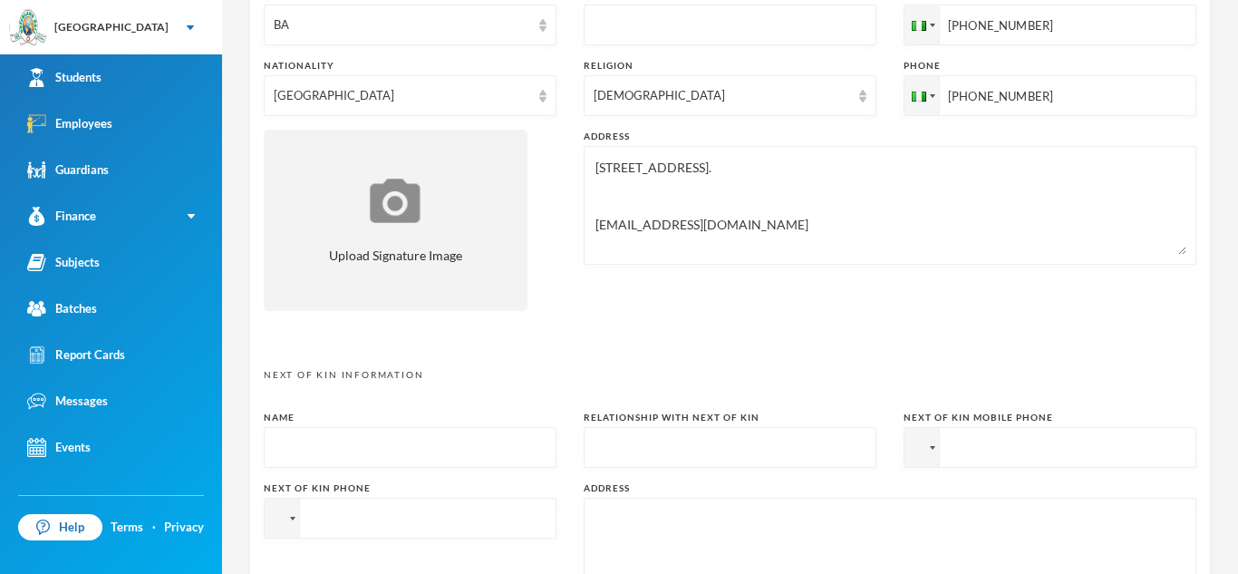
click at [392, 442] on input "text" at bounding box center [410, 448] width 273 height 41
click at [390, 447] on input "text" at bounding box center [410, 448] width 273 height 41
type input "Mrs Favour idowu"
click at [616, 460] on input "text" at bounding box center [730, 448] width 273 height 41
type input "Sister"
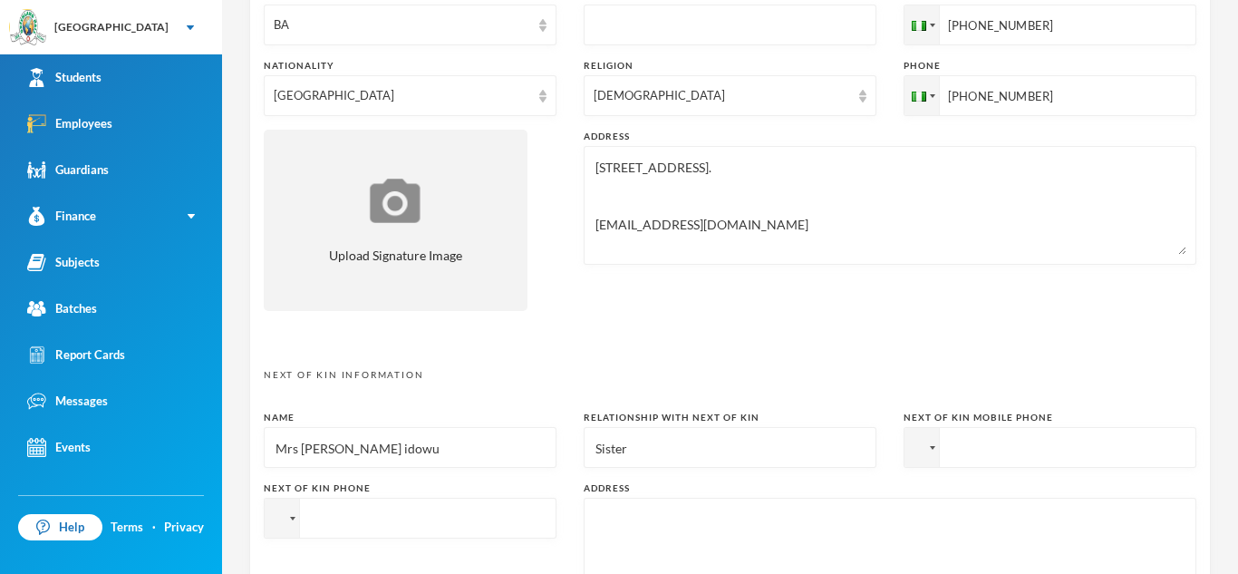
click at [962, 447] on input "tel" at bounding box center [1049, 447] width 293 height 41
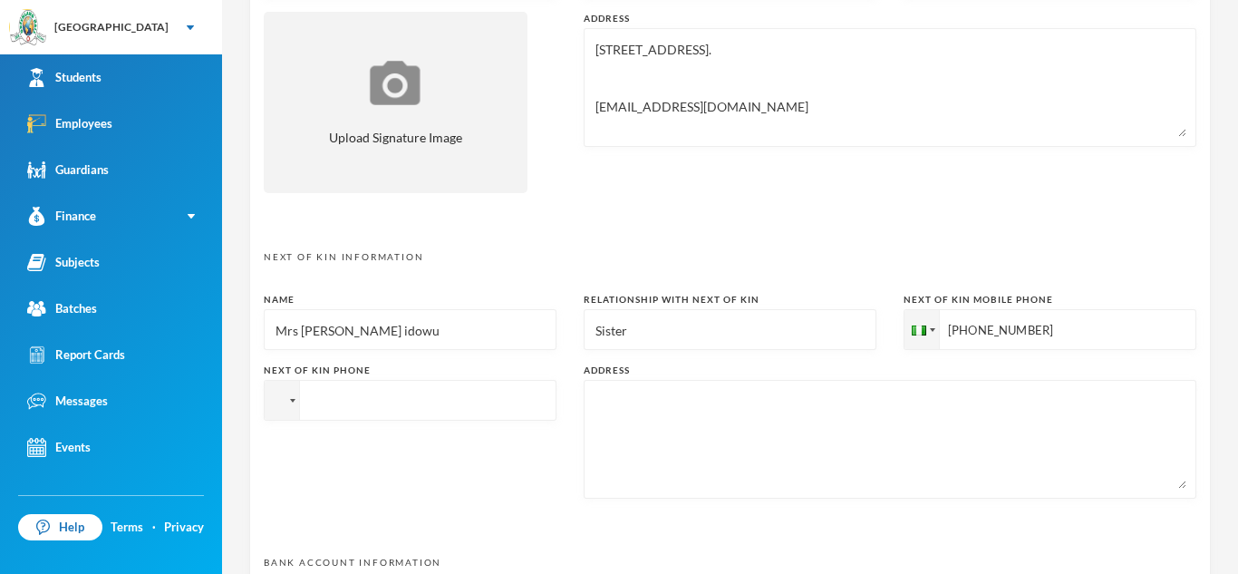
scroll to position [681, 0]
type input "+2347034569075"
click at [681, 473] on textarea at bounding box center [890, 436] width 593 height 99
type textarea "4,Ambassadors street,ogun state"
click at [397, 396] on input "tel" at bounding box center [410, 397] width 293 height 41
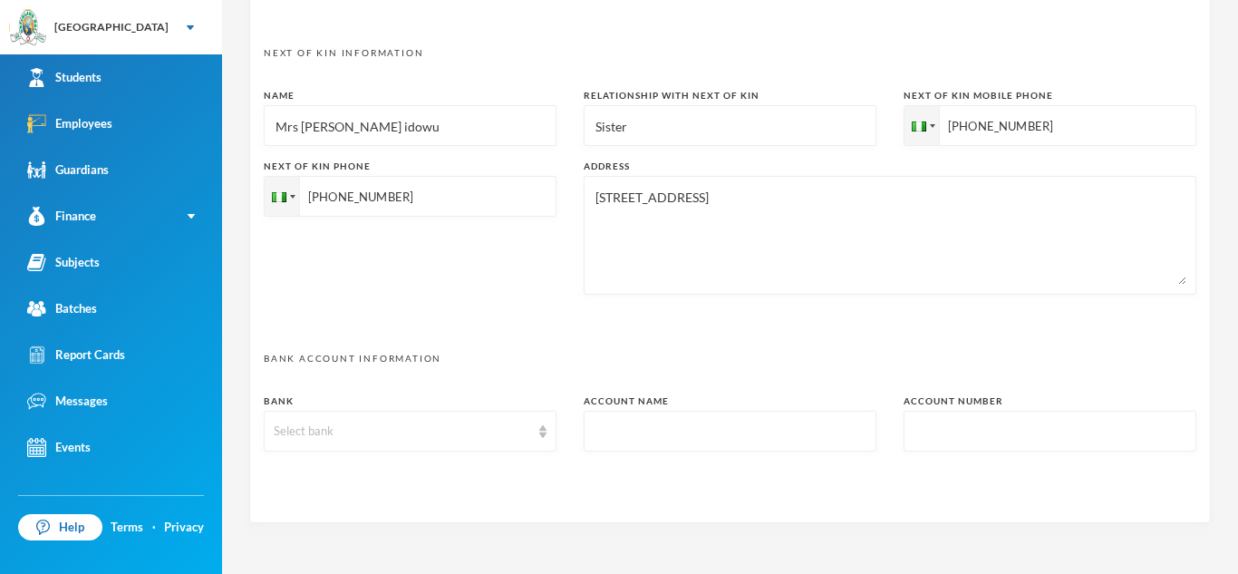
scroll to position [884, 0]
type input "+2347034569075"
click at [477, 439] on div "Select bank" at bounding box center [410, 428] width 293 height 41
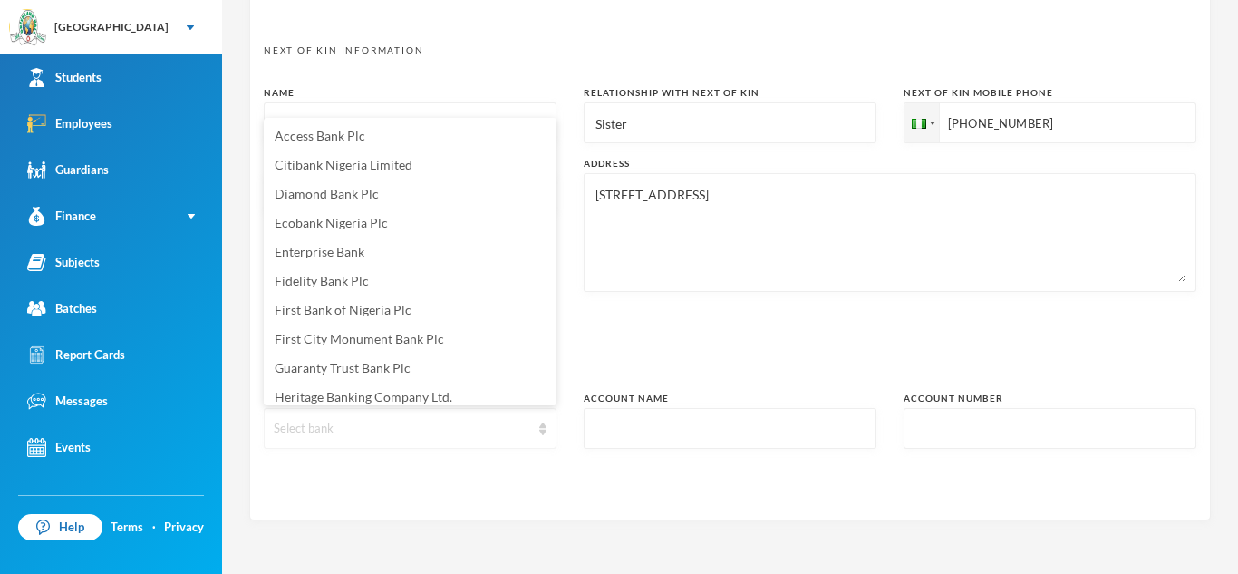
scroll to position [6, 0]
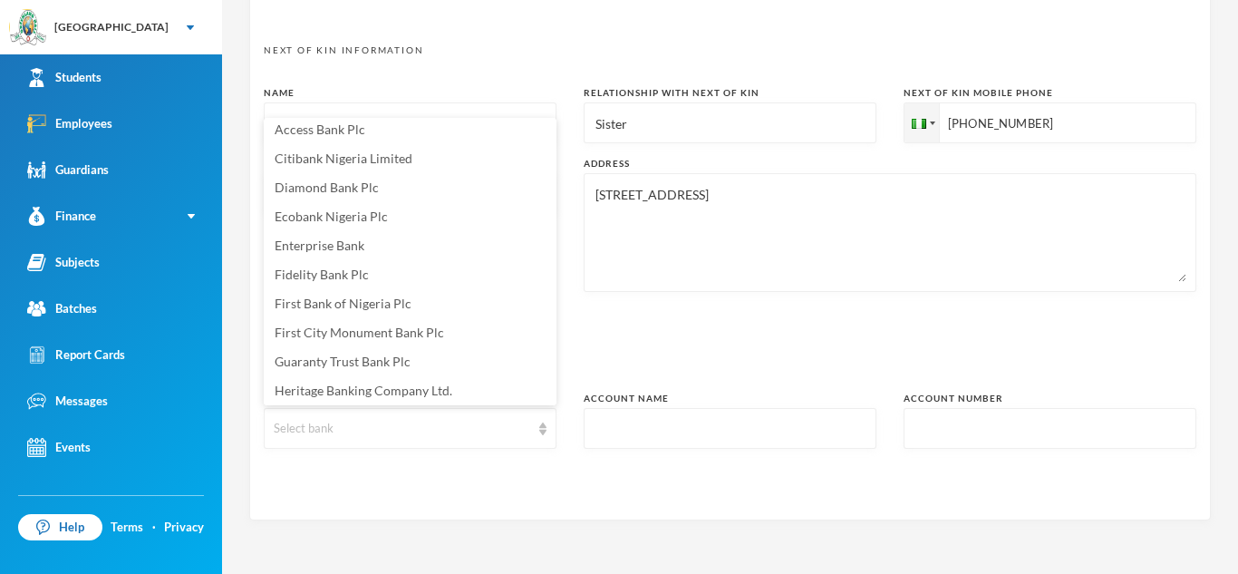
click at [714, 413] on input "text" at bounding box center [730, 429] width 273 height 41
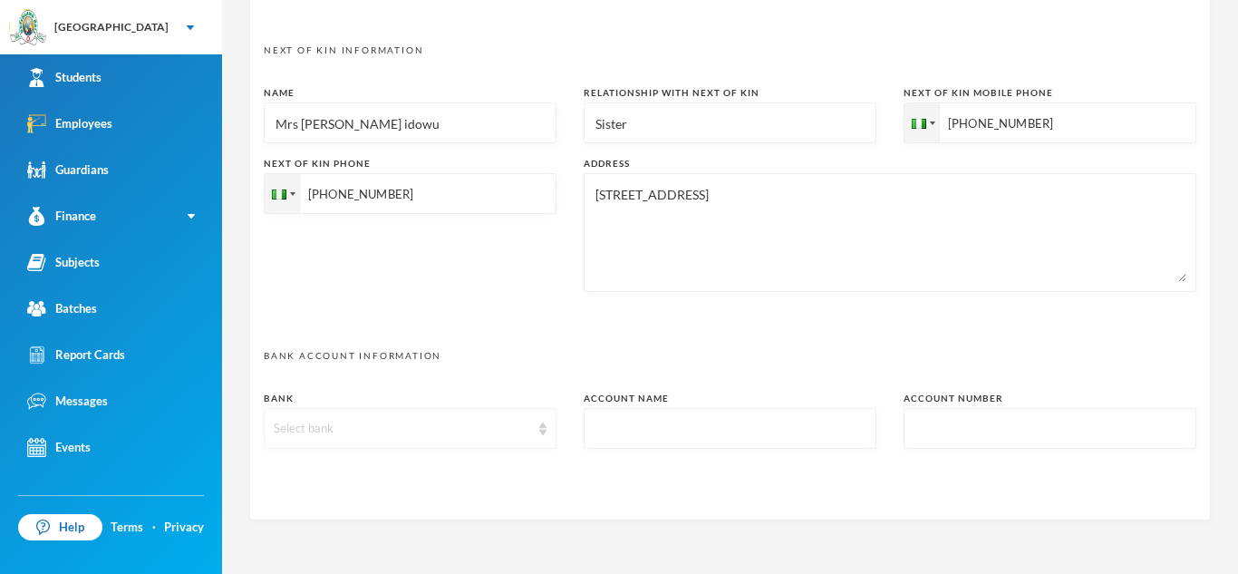
click at [545, 436] on div "Select bank" at bounding box center [410, 428] width 293 height 41
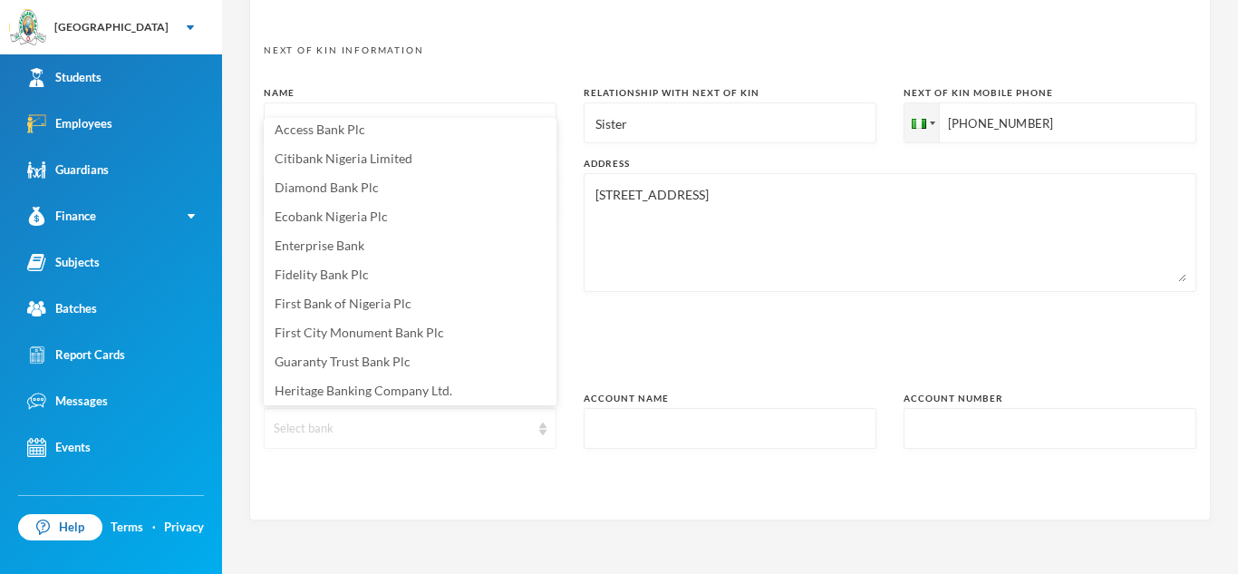
click at [545, 436] on div "Select bank" at bounding box center [410, 428] width 293 height 41
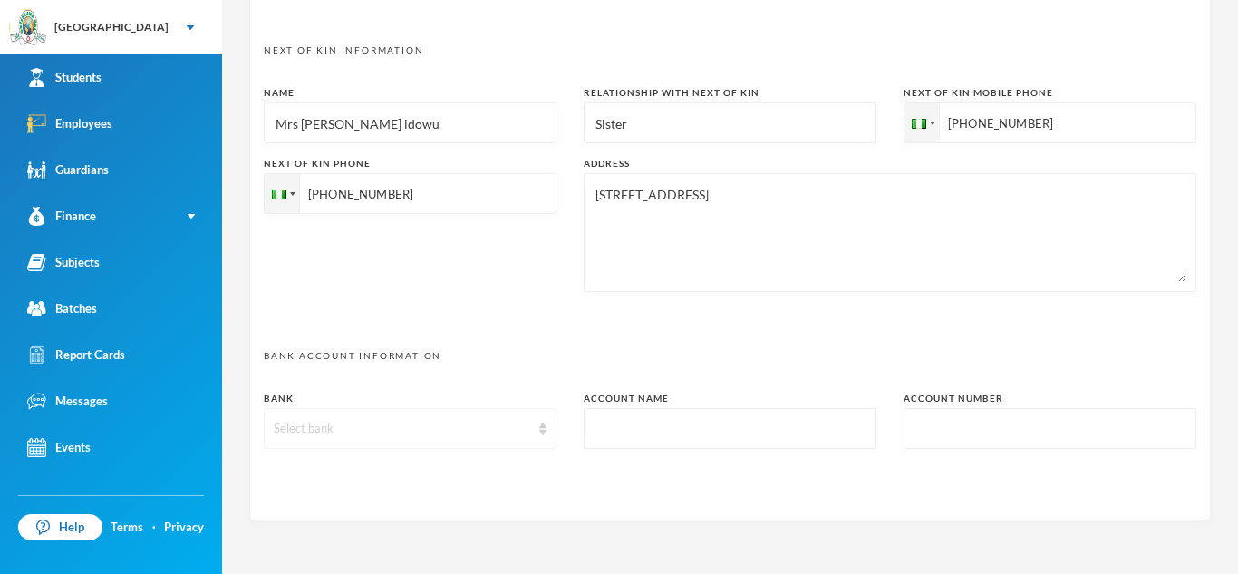
click at [540, 429] on img at bounding box center [542, 428] width 7 height 13
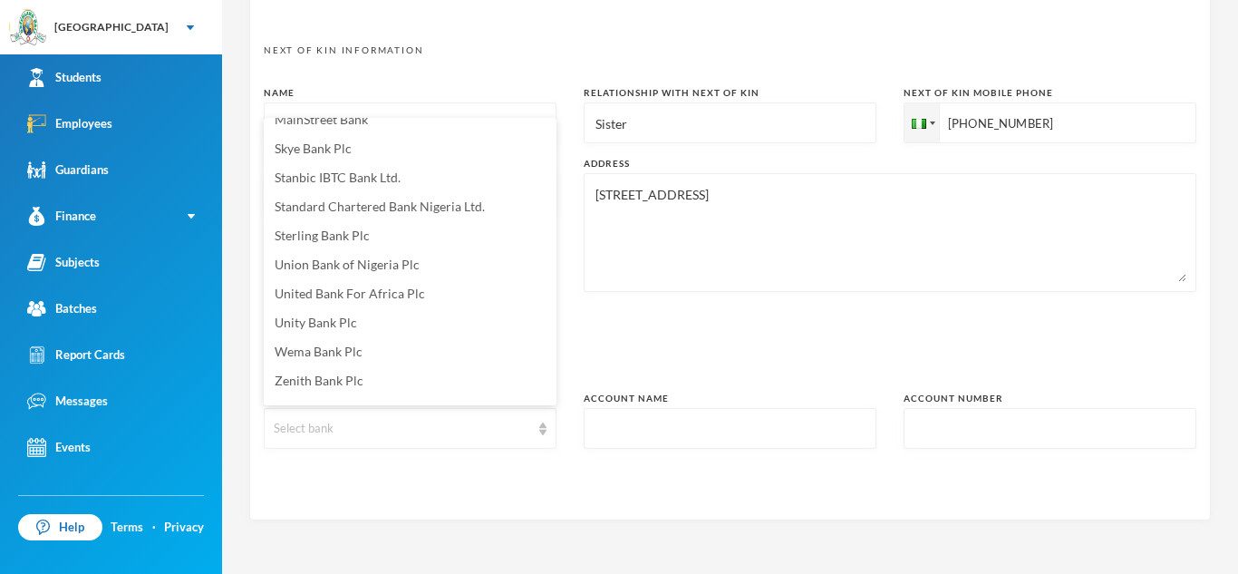
scroll to position [387, 0]
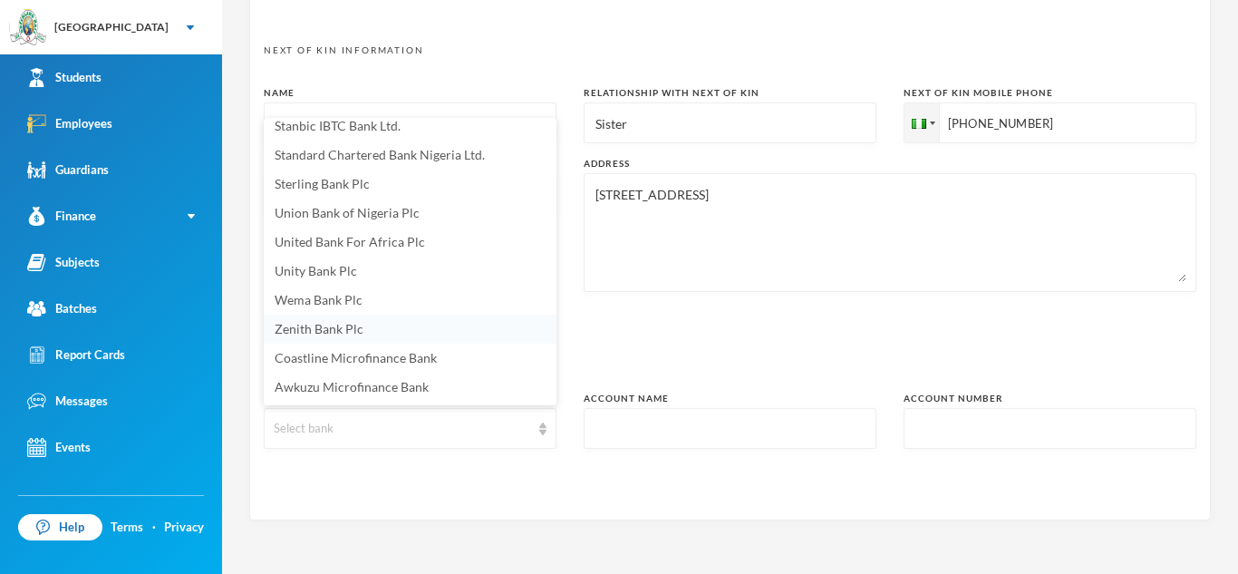
click at [501, 330] on li "Zenith Bank Plc" at bounding box center [410, 328] width 293 height 29
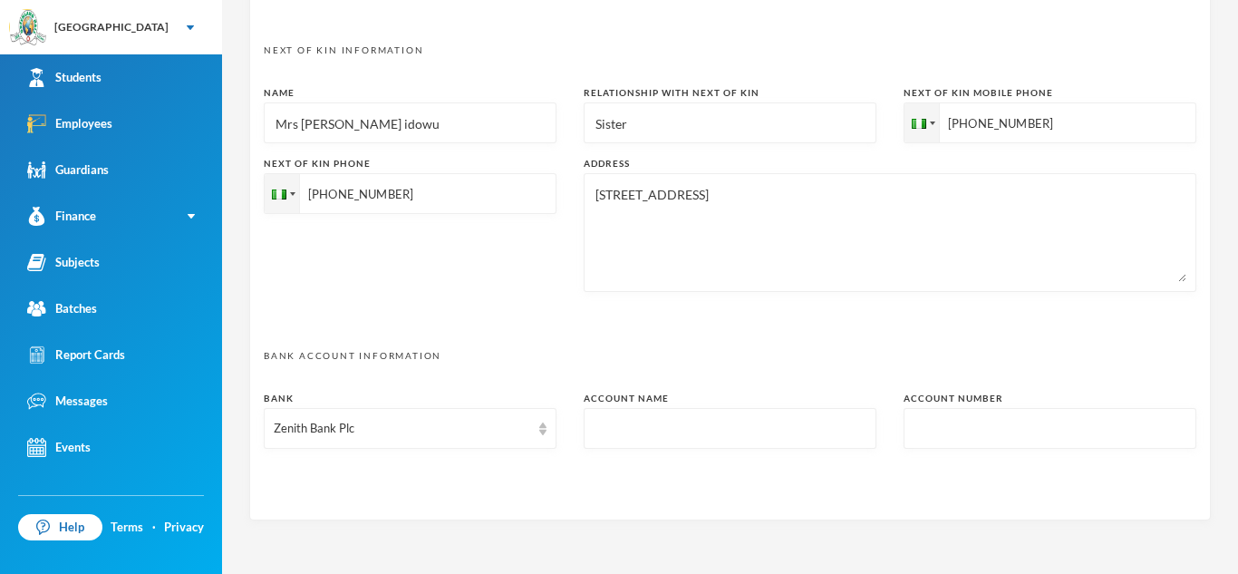
click at [830, 434] on input "text" at bounding box center [730, 429] width 273 height 41
click at [966, 438] on input "text" at bounding box center [1049, 429] width 273 height 41
click at [749, 434] on input "2219644297" at bounding box center [730, 429] width 273 height 41
click at [708, 434] on input "2219644297" at bounding box center [730, 429] width 273 height 41
type input "2"
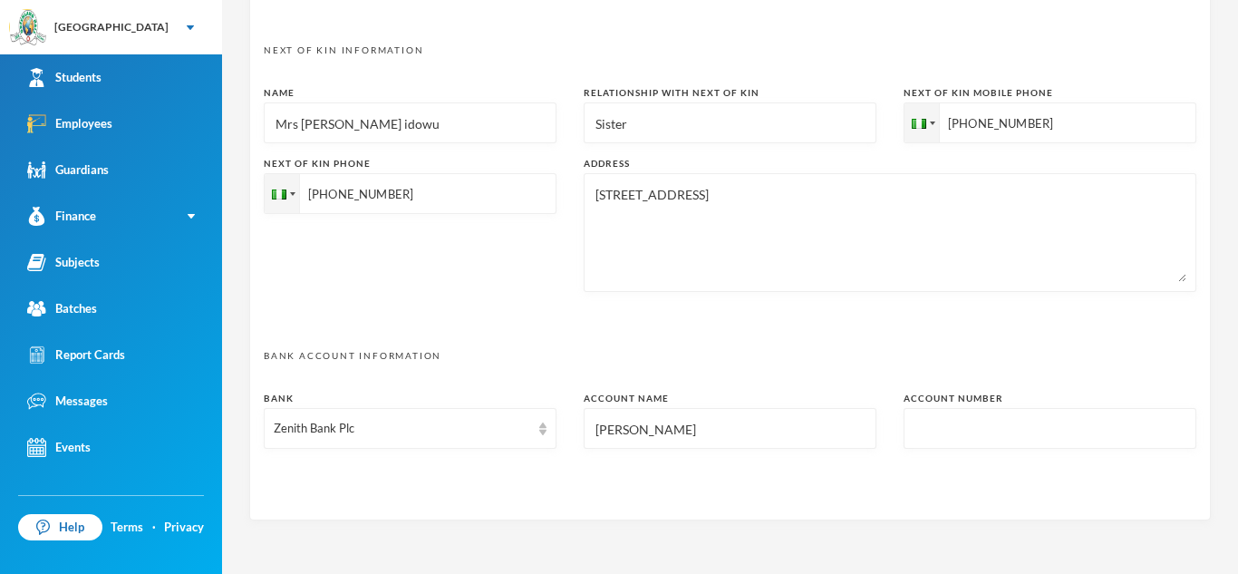
type input "Nwajei Ruth"
click at [1010, 437] on input "text" at bounding box center [1049, 429] width 273 height 41
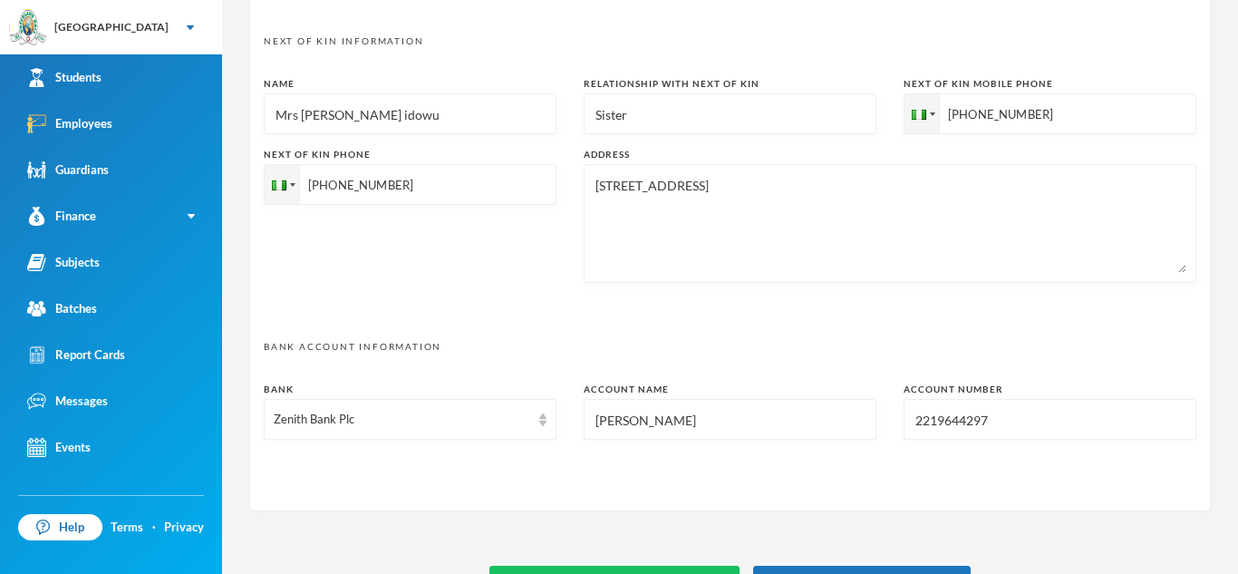
scroll to position [944, 0]
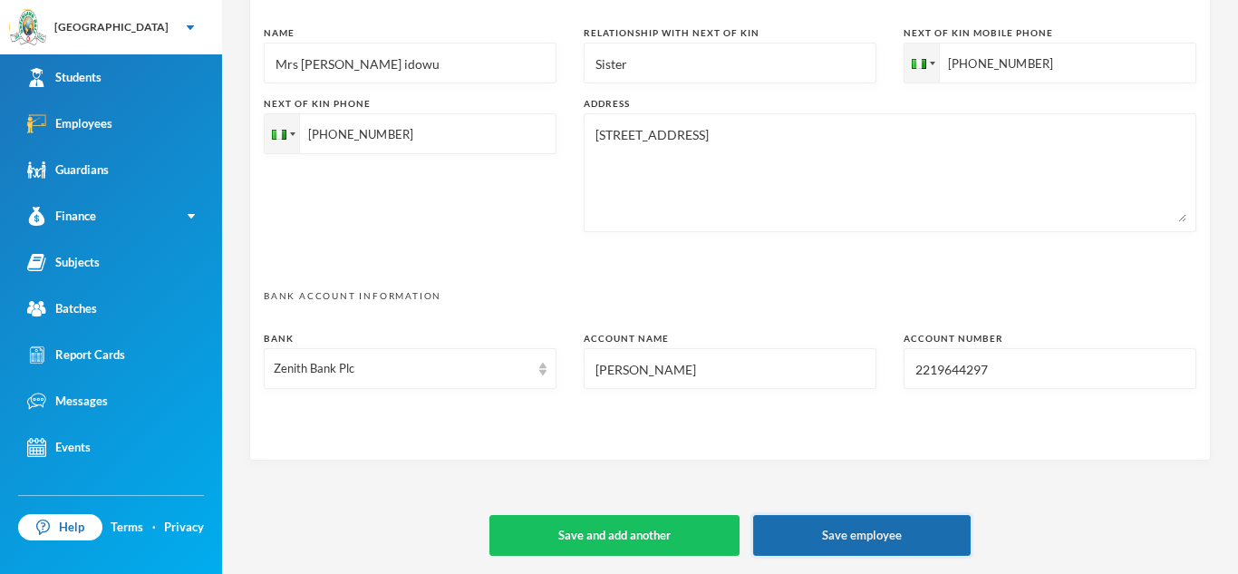
type input "2219644297"
click at [874, 539] on button "Save employee" at bounding box center [861, 535] width 217 height 41
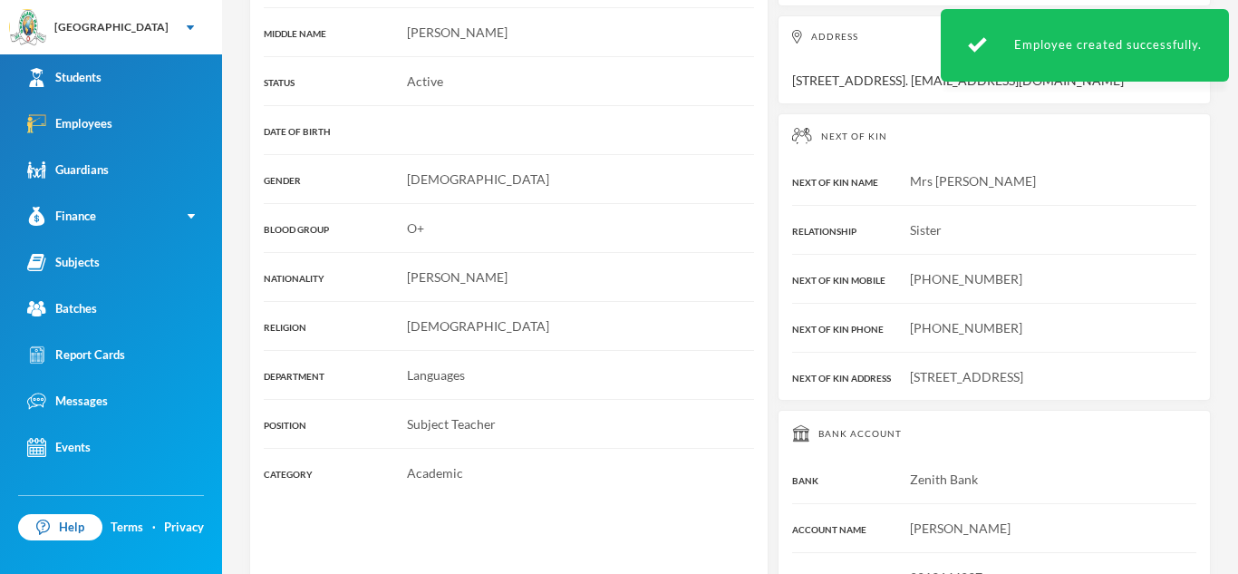
scroll to position [484, 0]
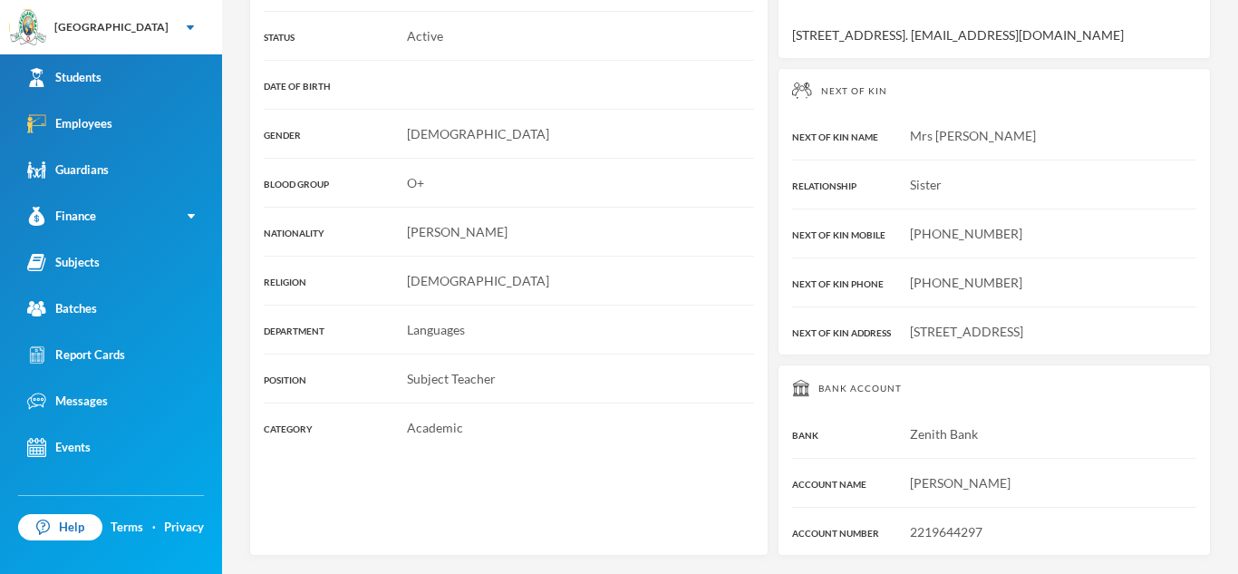
click at [680, 118] on div "Employee Profile TITLE Miss LAST NAME Nwajei FIRST NAME Ruth MIDDLE NAME Jennif…" at bounding box center [508, 164] width 519 height 781
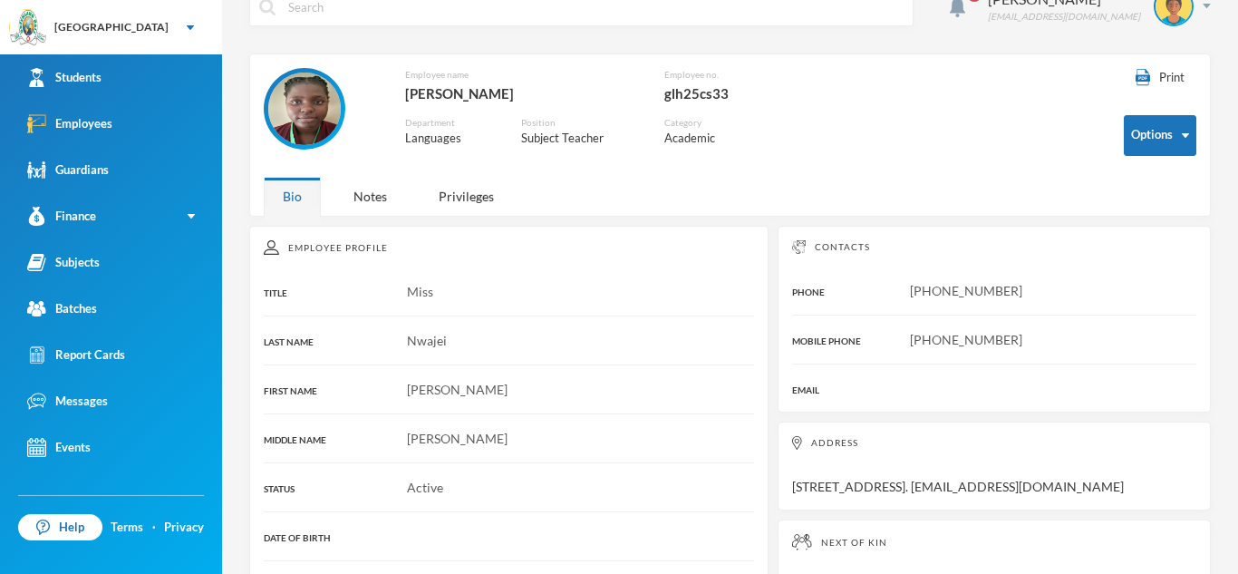
scroll to position [24, 0]
